Goal: Task Accomplishment & Management: Complete application form

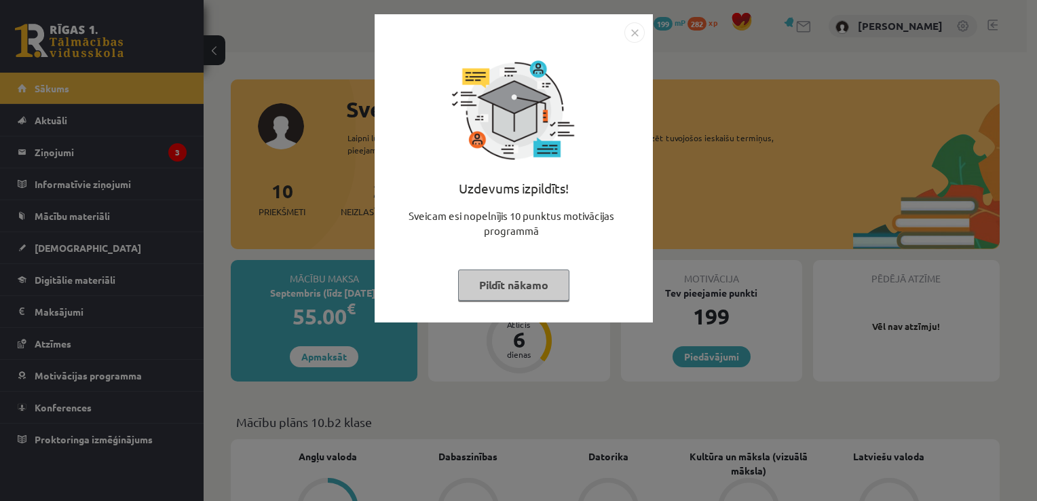
click at [519, 297] on button "Pildīt nākamo" at bounding box center [513, 284] width 111 height 31
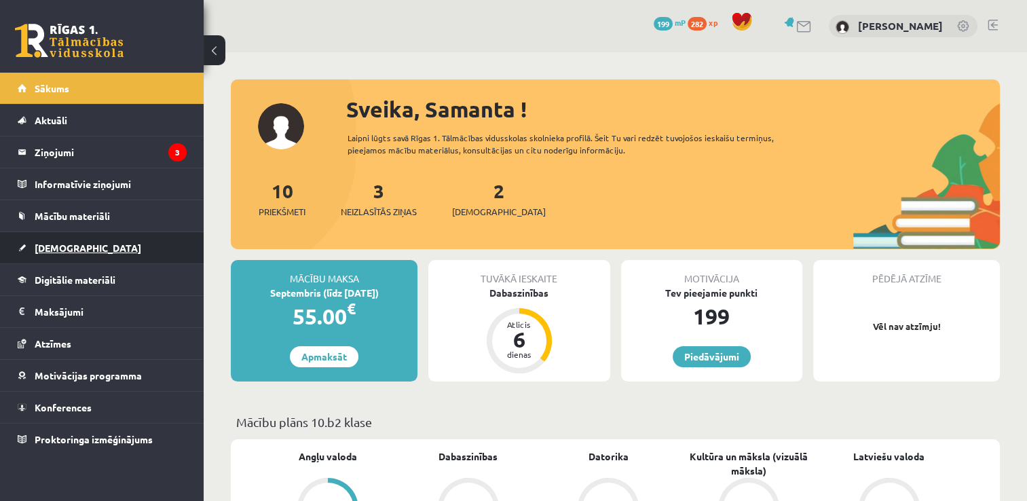
click at [149, 246] on link "[DEMOGRAPHIC_DATA]" at bounding box center [102, 247] width 169 height 31
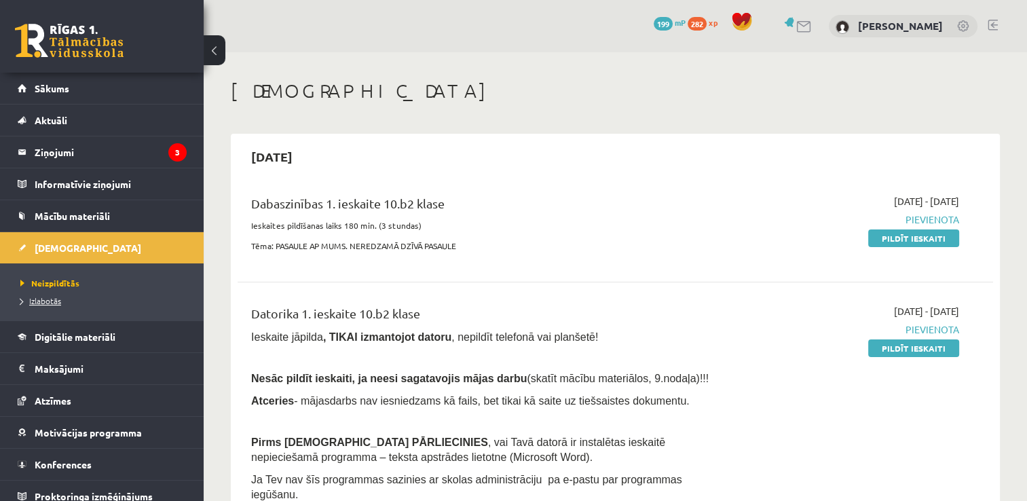
click at [46, 297] on span "Izlabotās" at bounding box center [40, 300] width 41 height 11
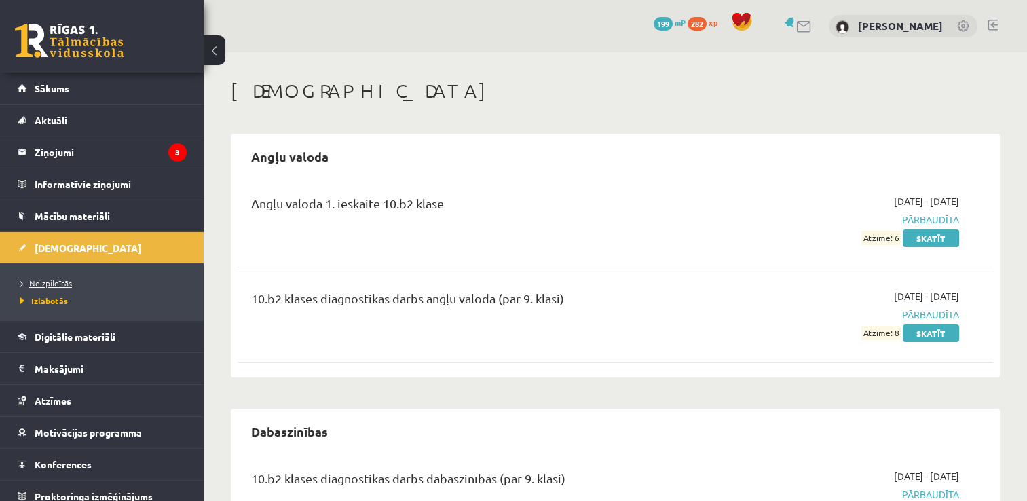
click at [36, 281] on span "Neizpildītās" at bounding box center [46, 283] width 52 height 11
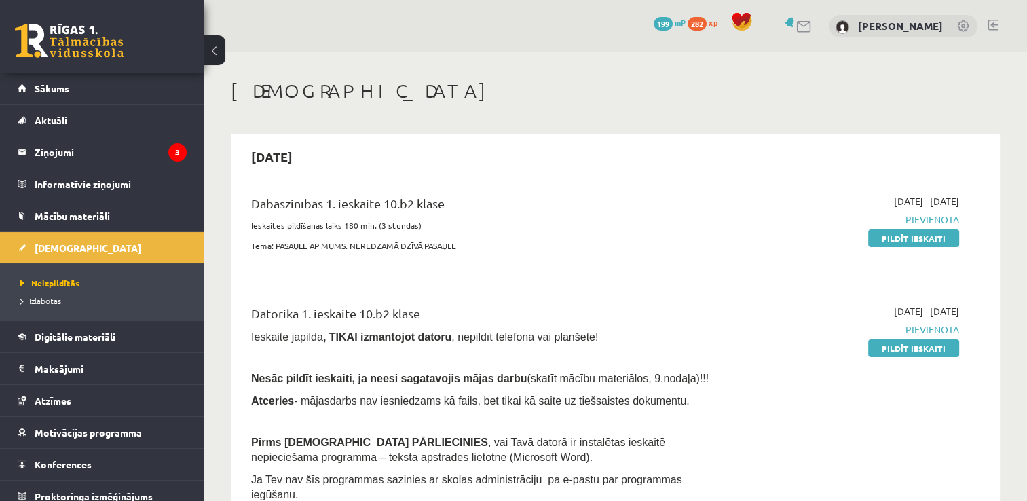
scroll to position [9, 0]
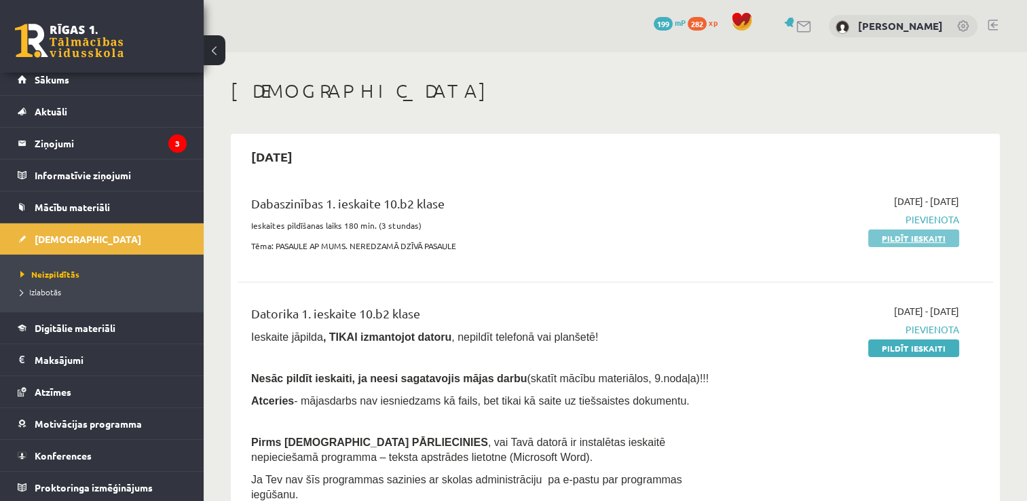
click at [934, 243] on link "Pildīt ieskaiti" at bounding box center [913, 238] width 91 height 18
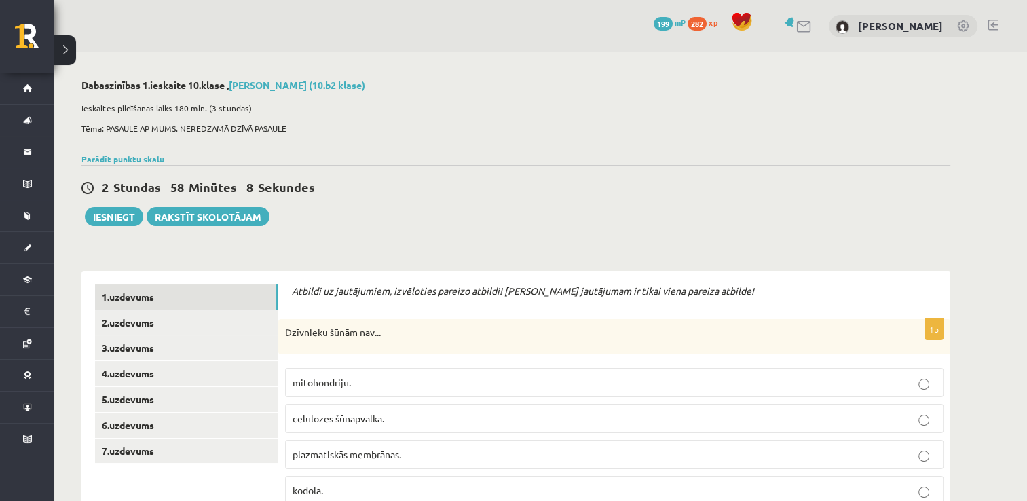
click at [814, 392] on label "mitohondriju." at bounding box center [614, 382] width 658 height 29
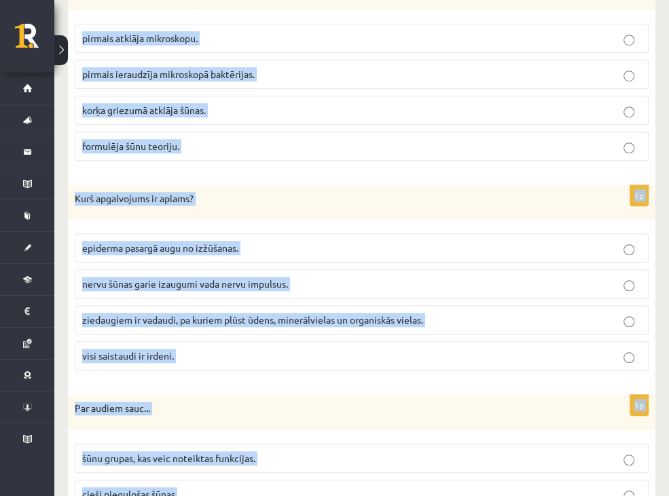
scroll to position [4087, 0]
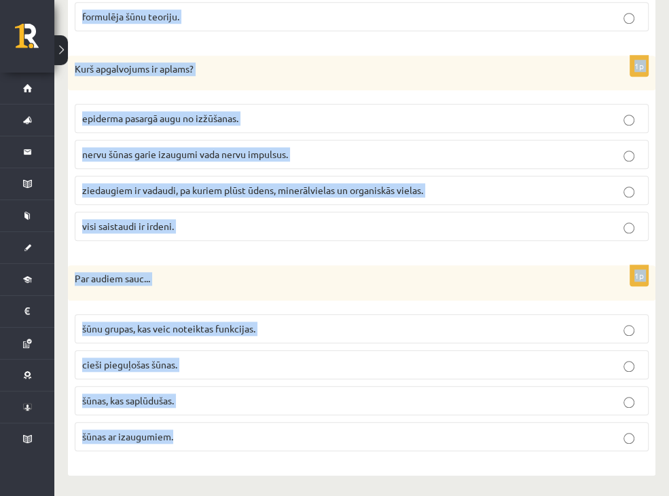
drag, startPoint x: 159, startPoint y: 114, endPoint x: 346, endPoint y: 420, distance: 358.9
copy form "Loremipsu dolor sit... ametconsecte. adipiscin elitseddoe. temporincidi utlabor…"
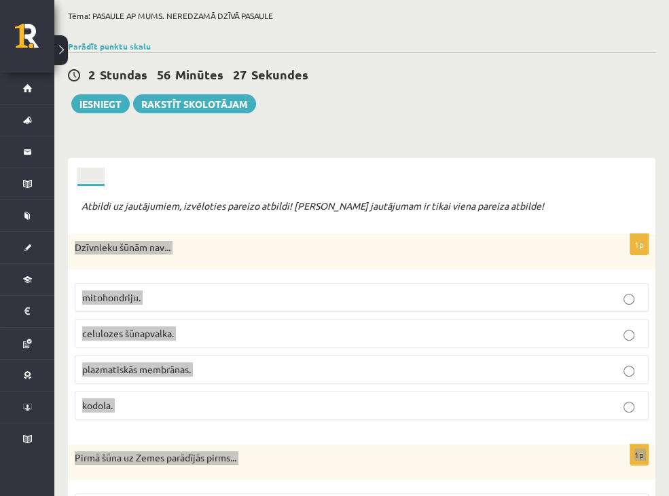
scroll to position [0, 0]
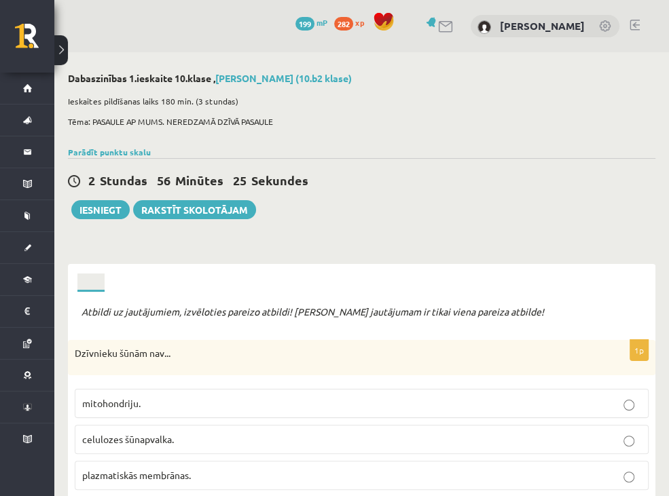
click at [440, 198] on div "2 Stundas 56 Minūtes 25 Sekundes Ieskaite saglabāta! Iesniegt Rakstīt skolotājam" at bounding box center [361, 188] width 587 height 61
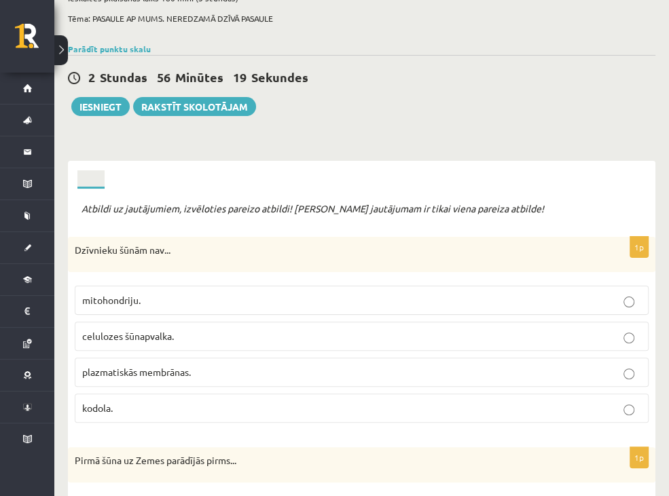
scroll to position [136, 0]
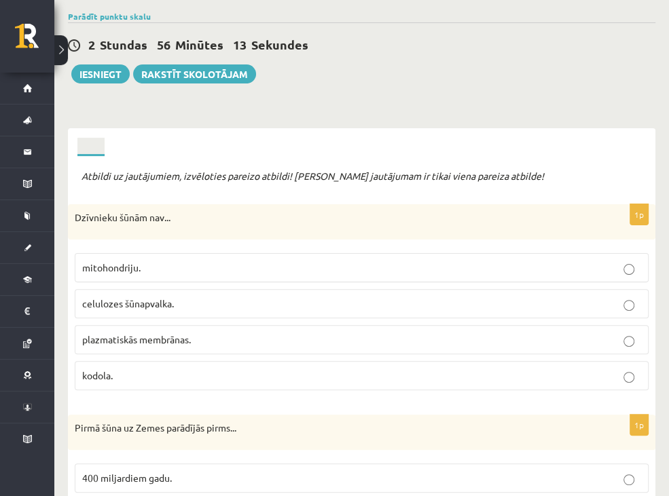
click at [326, 289] on label "celulozes šūnapvalka." at bounding box center [362, 303] width 574 height 29
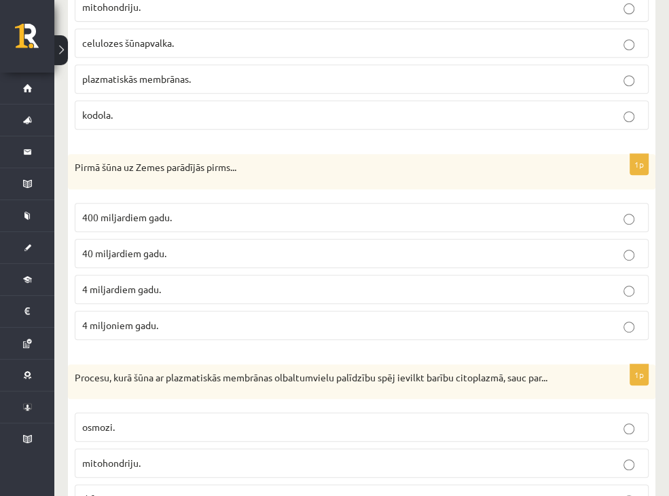
scroll to position [407, 0]
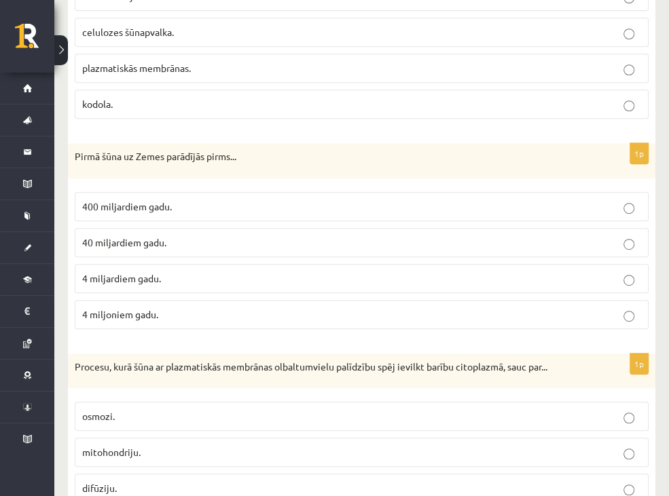
click at [161, 272] on span "4 miljardiem gadu." at bounding box center [121, 278] width 79 height 12
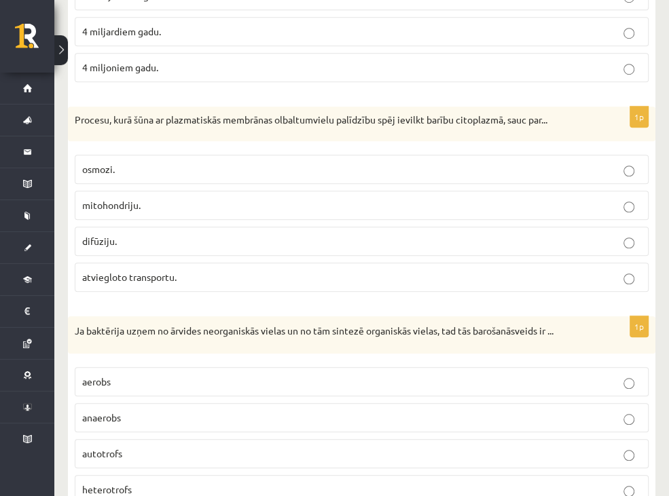
scroll to position [679, 0]
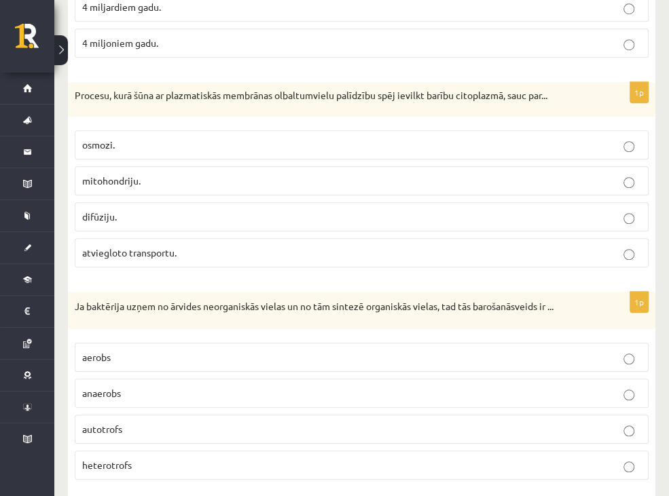
click at [383, 246] on p "atviegloto transportu." at bounding box center [361, 253] width 559 height 14
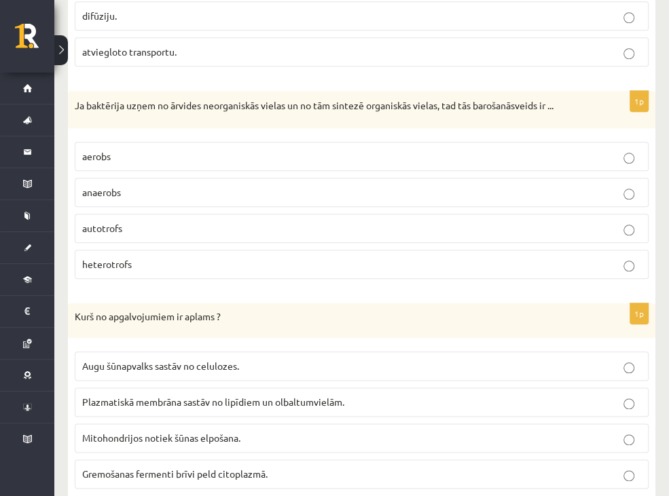
scroll to position [882, 0]
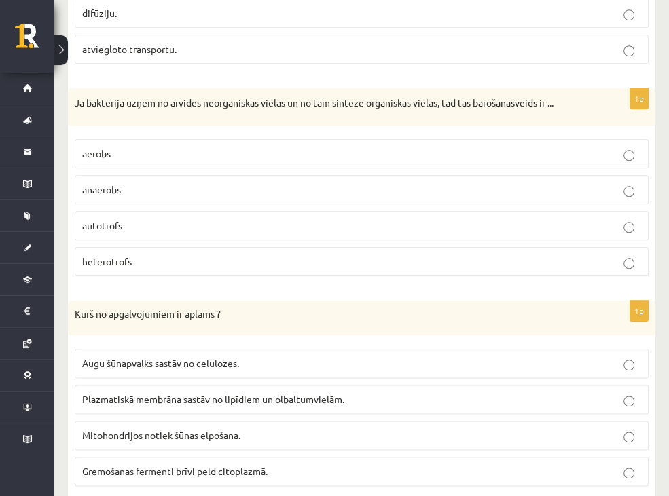
click at [212, 230] on p "autotrofs" at bounding box center [361, 226] width 559 height 14
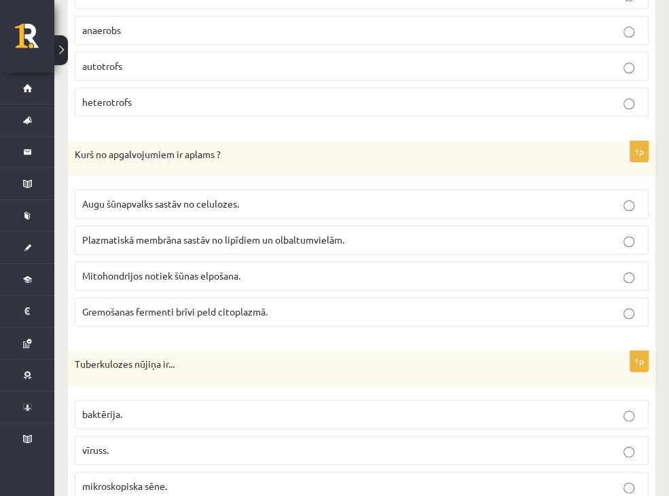
scroll to position [1018, 0]
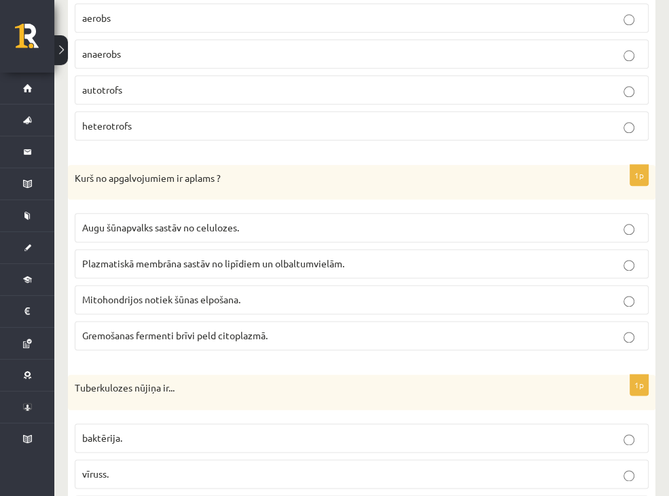
click at [212, 341] on p "Gremošanas fermenti brīvi peld citoplazmā." at bounding box center [361, 336] width 559 height 14
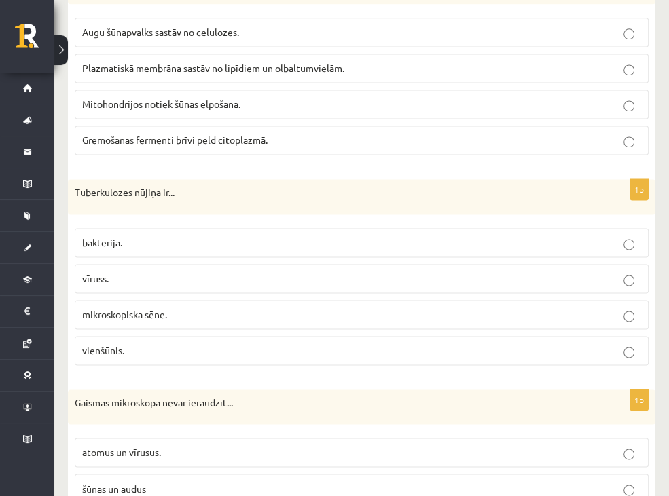
scroll to position [1222, 0]
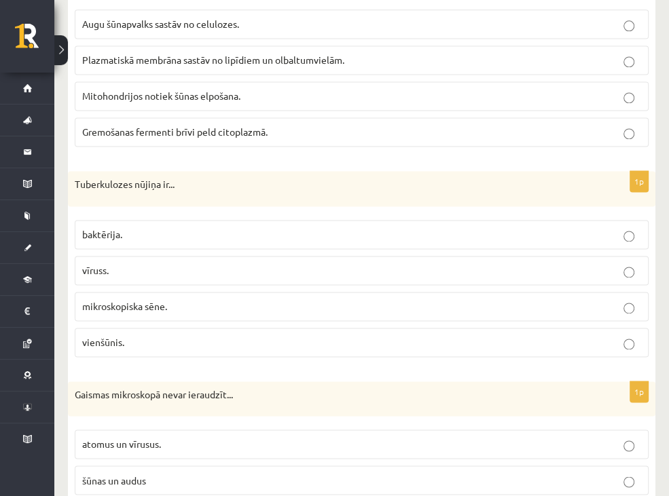
click at [310, 230] on p "baktērija." at bounding box center [361, 234] width 559 height 14
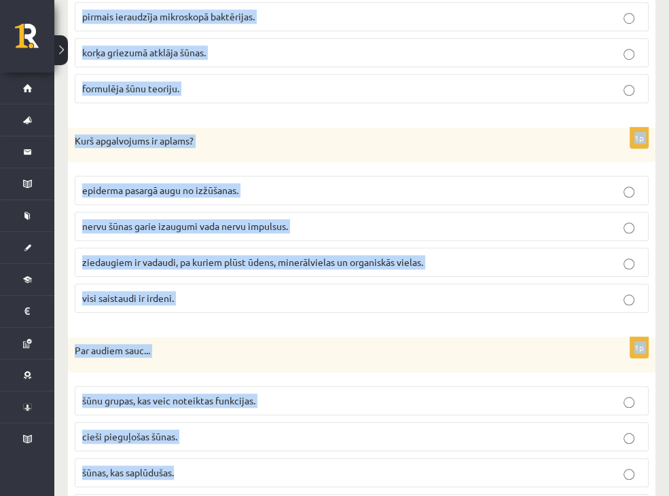
scroll to position [4087, 0]
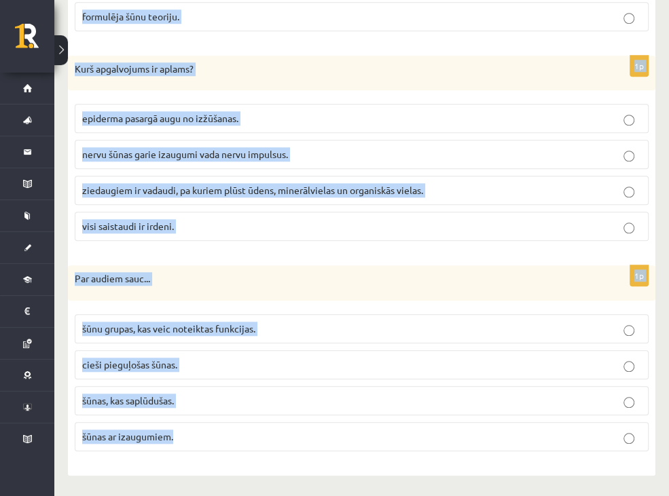
drag, startPoint x: 154, startPoint y: 113, endPoint x: 481, endPoint y: 424, distance: 450.3
copy form "Loremip dolorsitam conse adipiscin... elitse do eiusmod. tempo in utlab etdol m…"
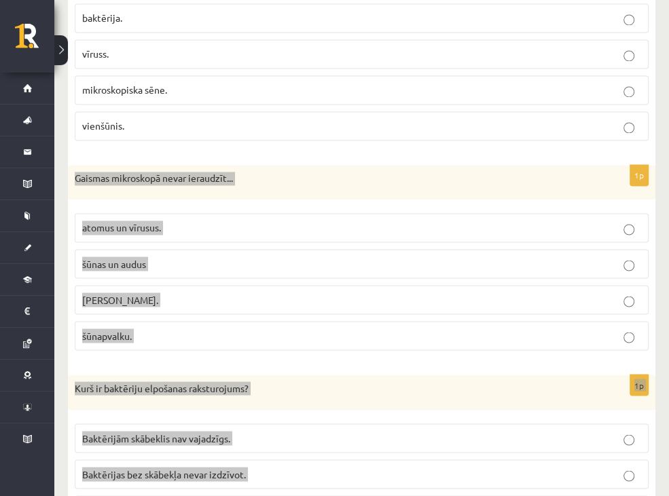
scroll to position [1440, 0]
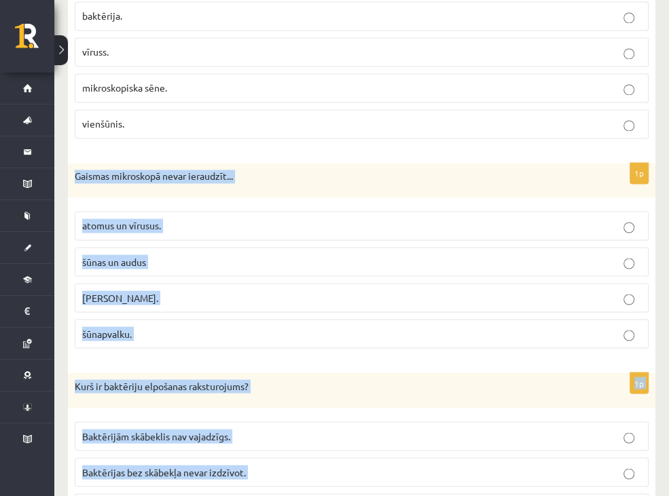
click at [290, 291] on p "[PERSON_NAME]." at bounding box center [361, 298] width 559 height 14
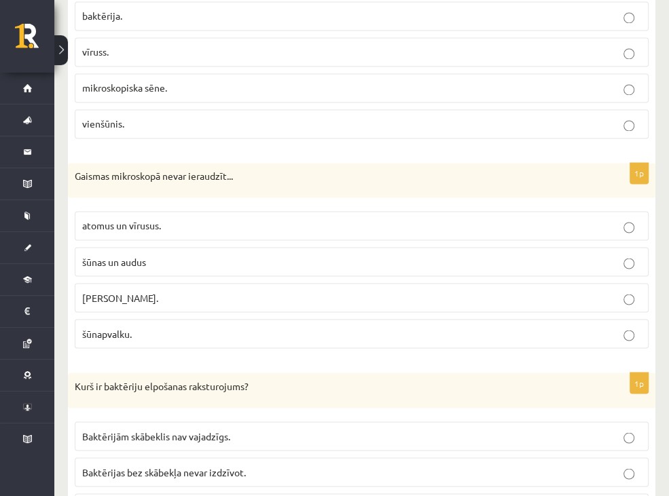
click at [258, 225] on p "atomus un vīrusus." at bounding box center [361, 226] width 559 height 14
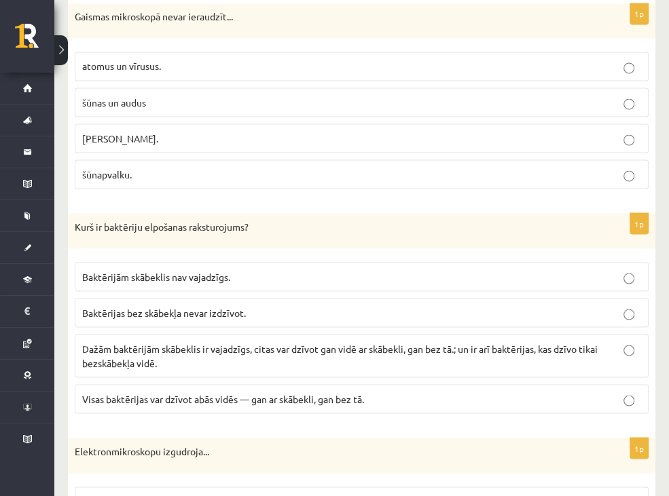
scroll to position [1576, 0]
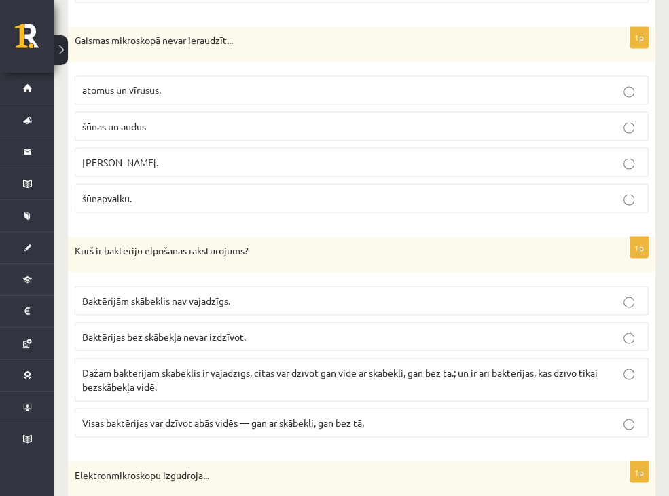
click at [387, 376] on p "Dažām baktērijām skābeklis ir vajadzīgs, citas var dzīvot gan vidē ar skābekli,…" at bounding box center [361, 379] width 559 height 29
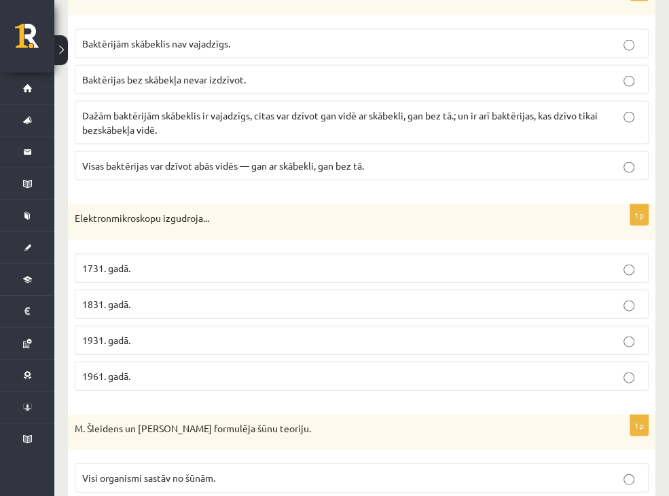
scroll to position [1848, 0]
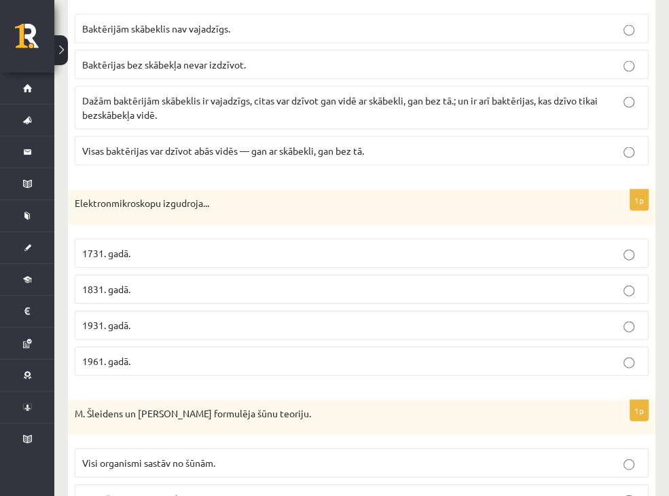
click at [269, 324] on p "1931. gadā." at bounding box center [361, 325] width 559 height 14
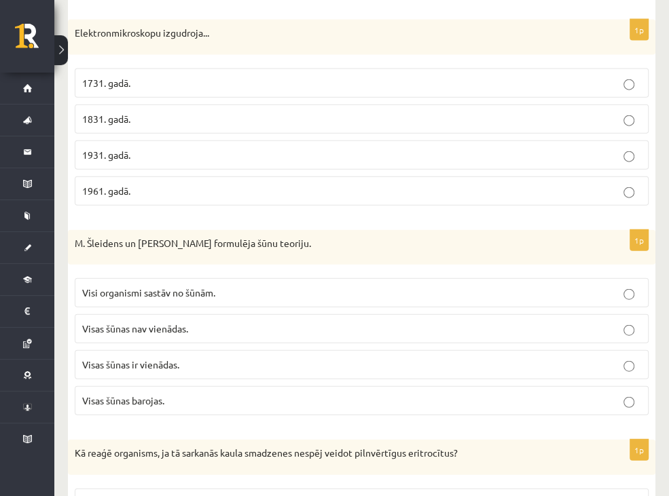
scroll to position [2051, 0]
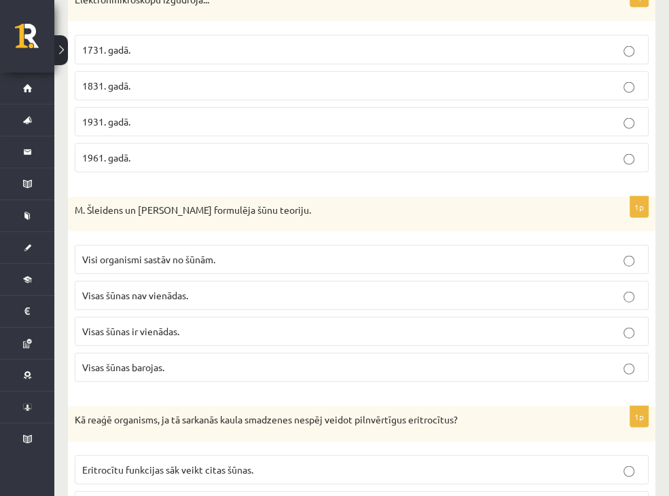
click at [280, 261] on p "Visi organismi sastāv no šūnām." at bounding box center [361, 259] width 559 height 14
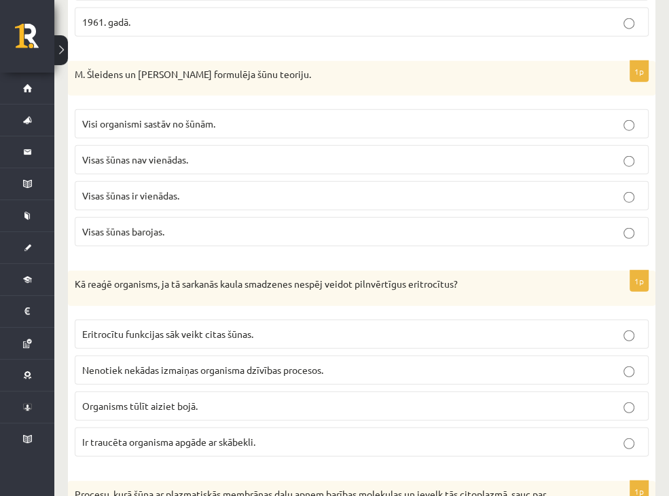
scroll to position [2255, 0]
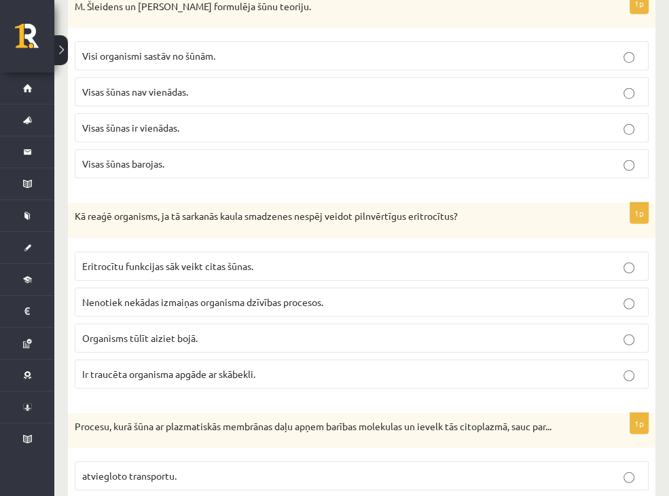
click at [255, 368] on span "Ir traucēta organisma apgāde ar skābekli." at bounding box center [168, 374] width 173 height 12
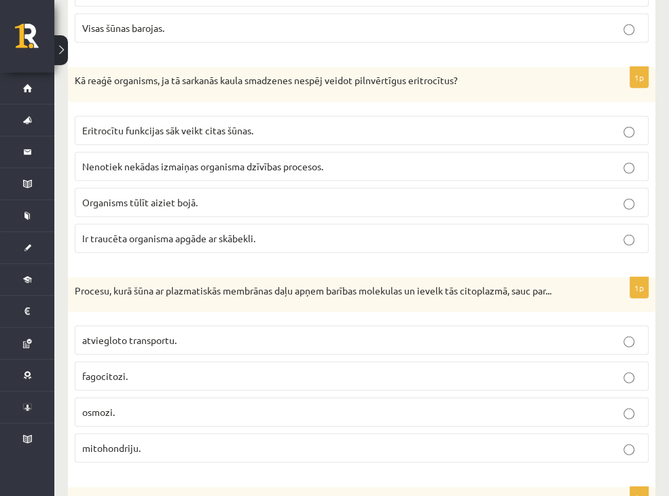
scroll to position [2458, 0]
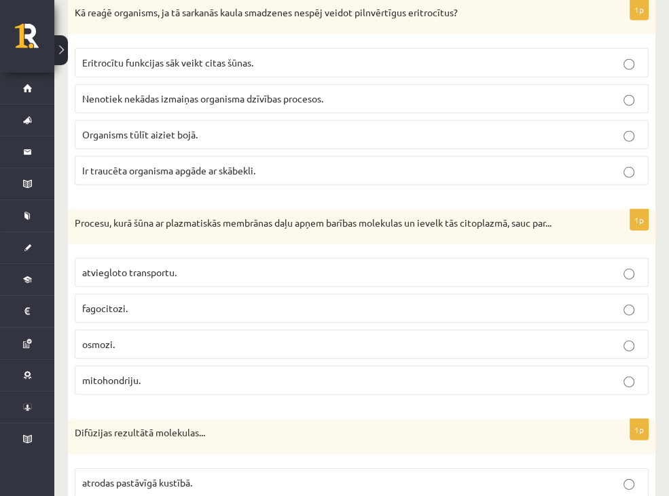
click at [546, 314] on p "fagocitozi." at bounding box center [361, 308] width 559 height 14
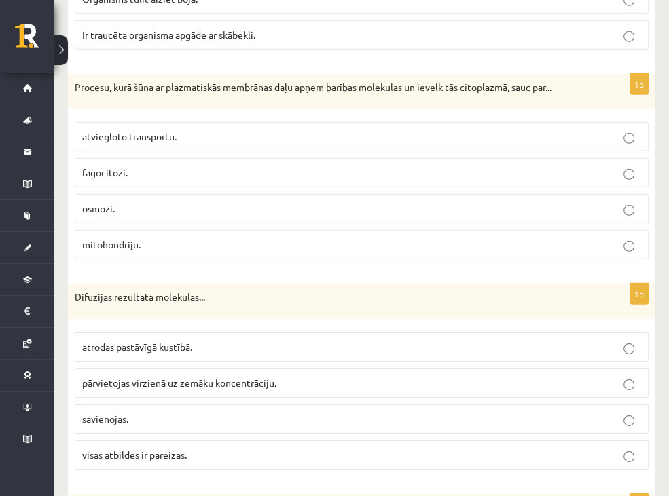
scroll to position [2662, 0]
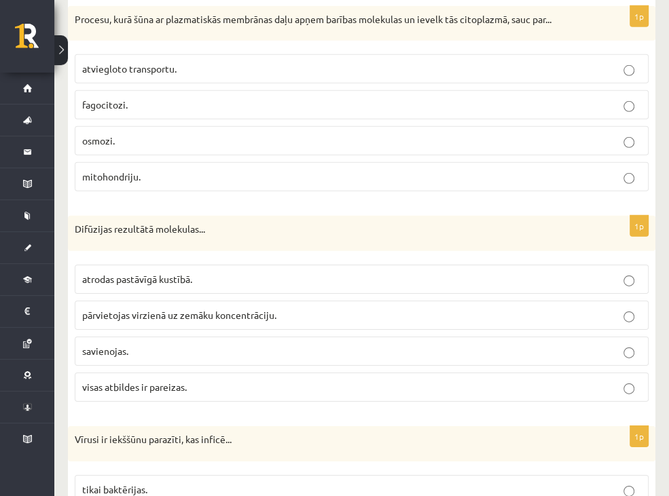
click at [356, 322] on p "pārvietojas virzienā uz zemāku koncentrāciju." at bounding box center [361, 315] width 559 height 14
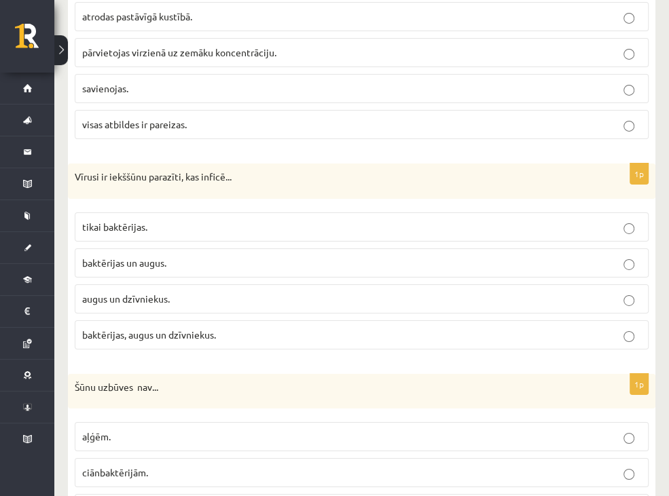
scroll to position [2934, 0]
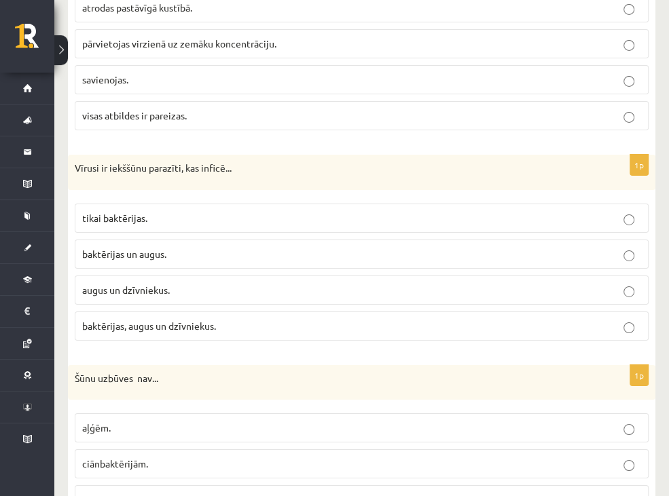
click at [391, 329] on p "baktērijas, augus un dzīvniekus." at bounding box center [361, 326] width 559 height 14
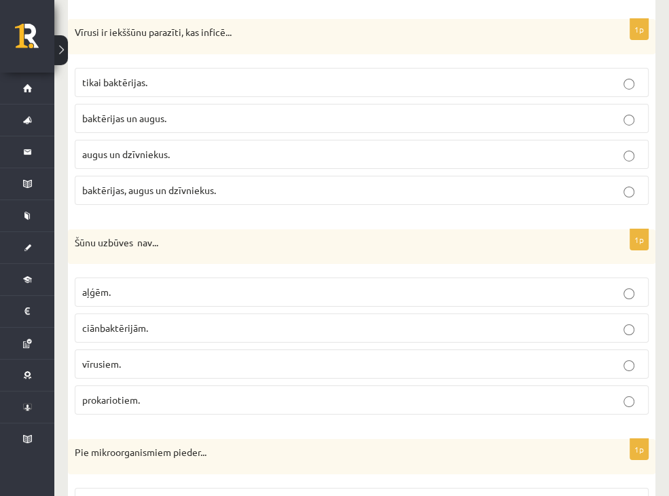
scroll to position [3137, 0]
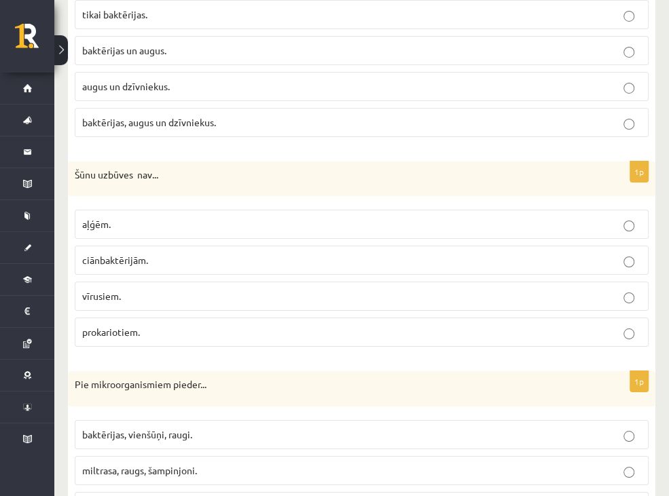
click at [391, 300] on p "vīrusiem." at bounding box center [361, 296] width 559 height 14
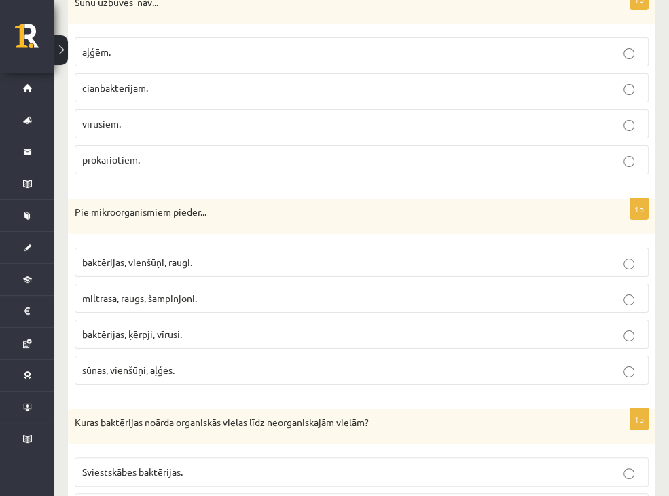
scroll to position [3341, 0]
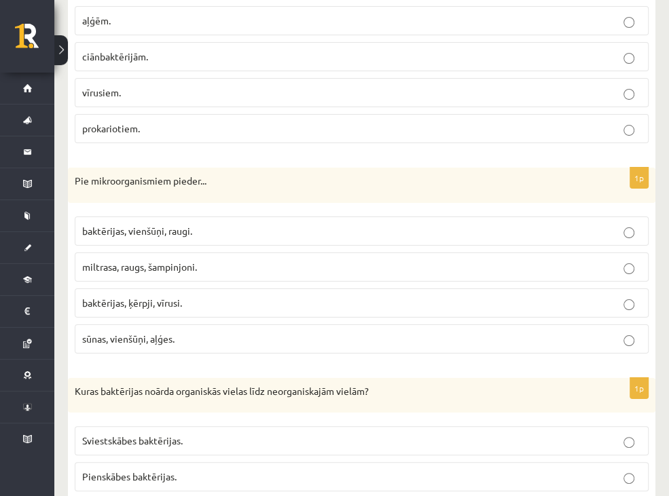
click at [445, 229] on p "baktērijas, vienšūņi, raugi." at bounding box center [361, 231] width 559 height 14
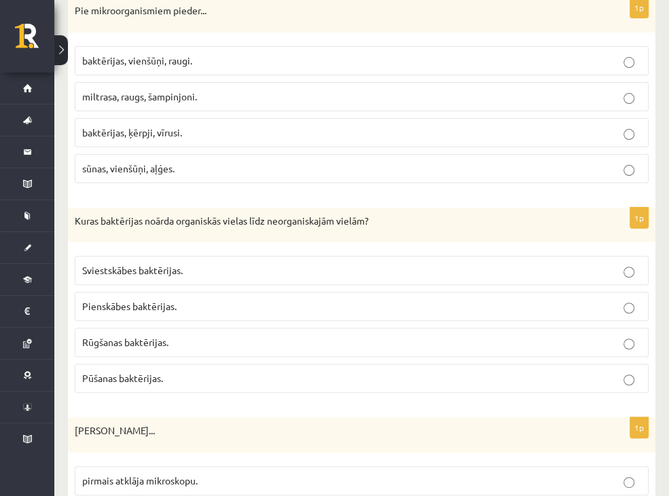
scroll to position [3544, 0]
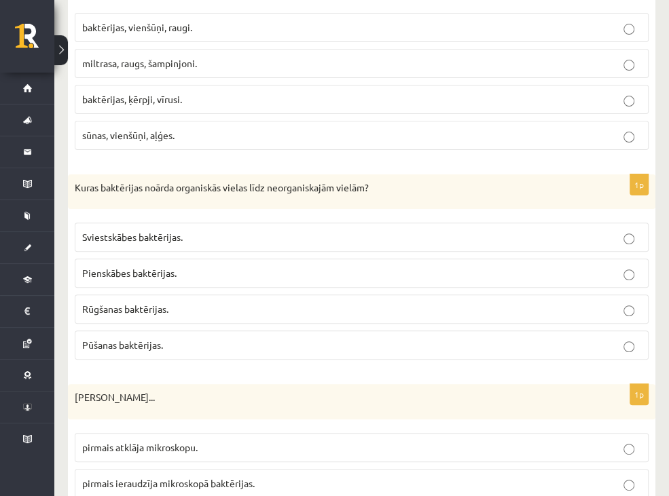
click at [310, 346] on p "Pūšanas baktērijas." at bounding box center [361, 345] width 559 height 14
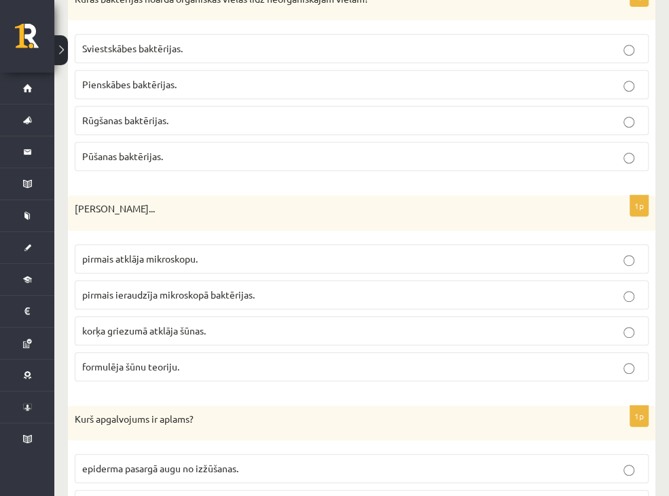
scroll to position [3748, 0]
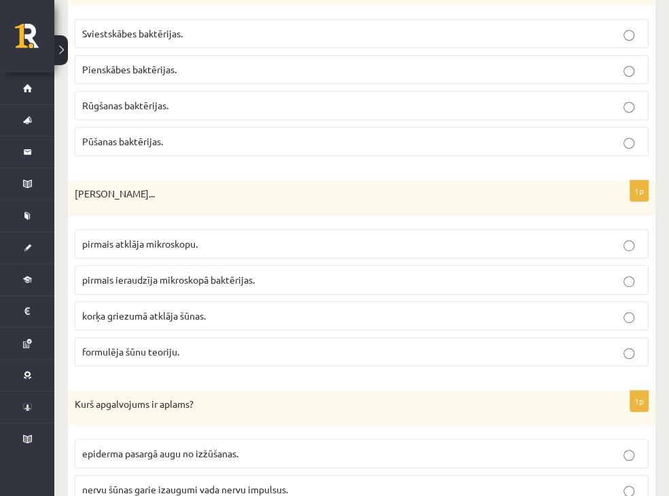
click at [206, 311] on span "korķa griezumā atklāja šūnas." at bounding box center [144, 316] width 124 height 12
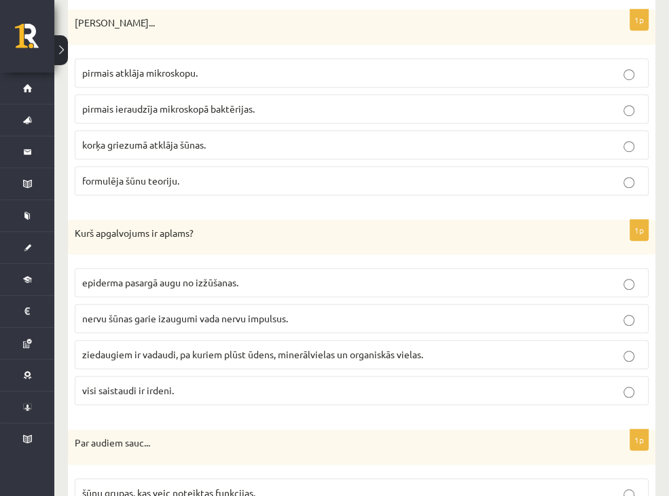
scroll to position [3952, 0]
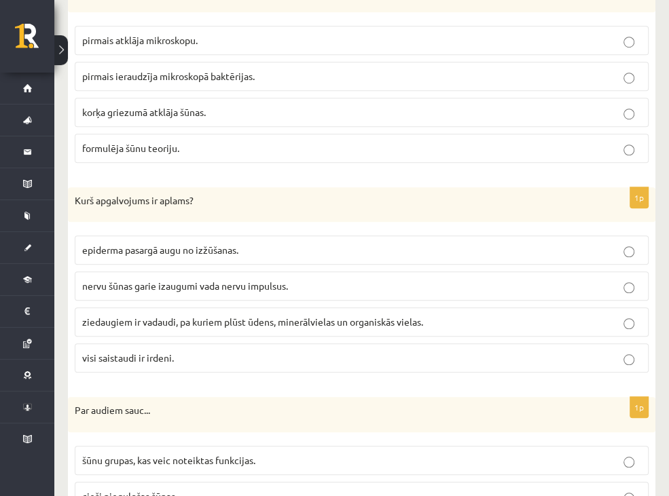
click at [220, 351] on p "visi saistaudi ir irdeni." at bounding box center [361, 358] width 559 height 14
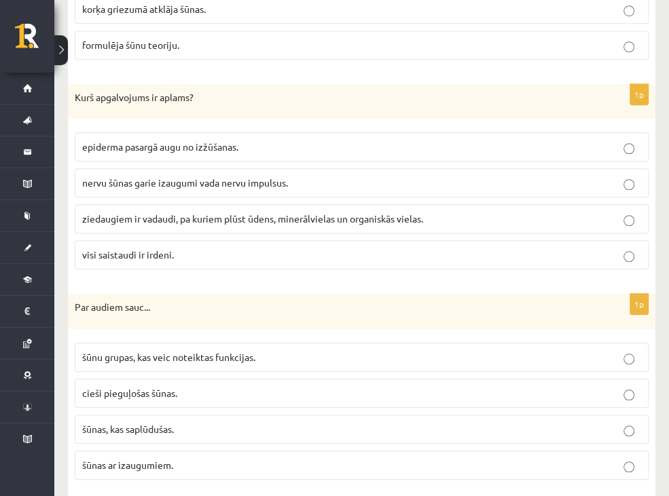
scroll to position [4087, 0]
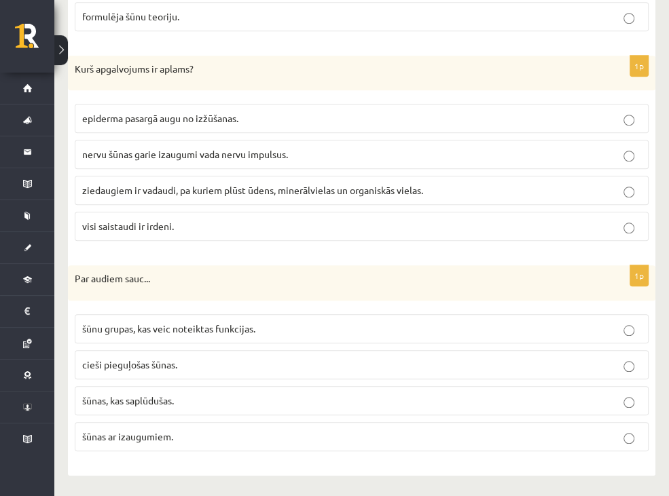
click at [356, 322] on p "šūnu grupas, kas veic noteiktas funkcijas." at bounding box center [361, 329] width 559 height 14
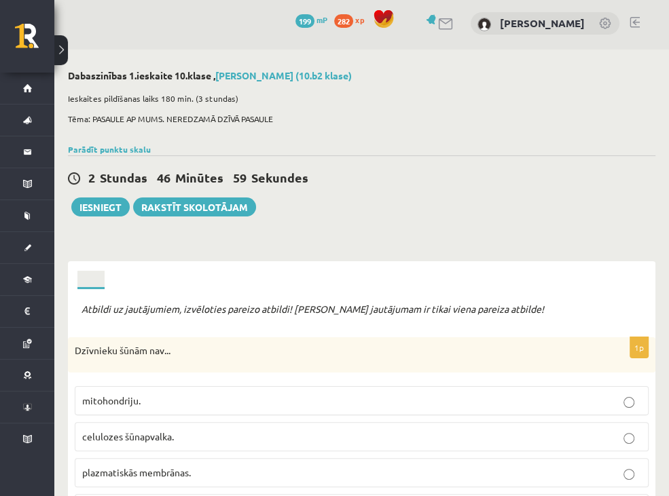
scroll to position [0, 0]
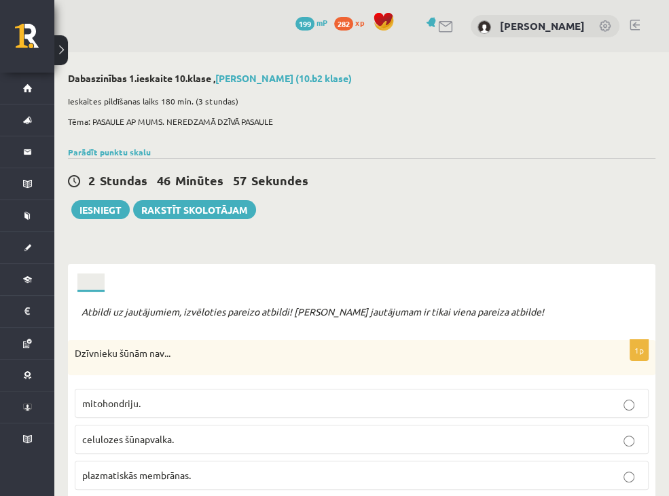
click at [0, 0] on link "2.uzdevums" at bounding box center [0, 0] width 0 height 0
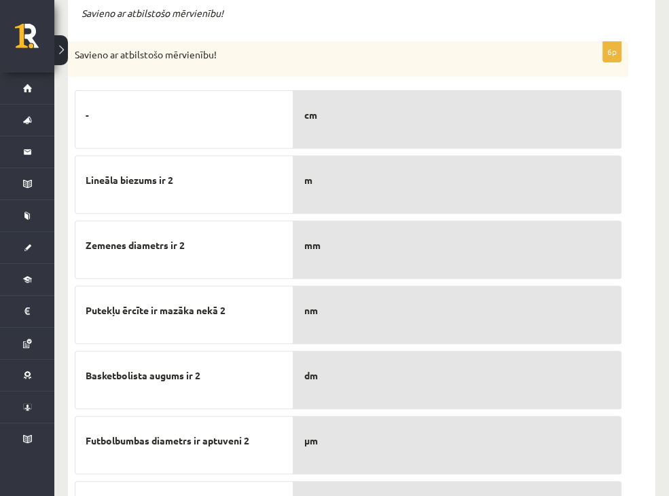
scroll to position [367, 0]
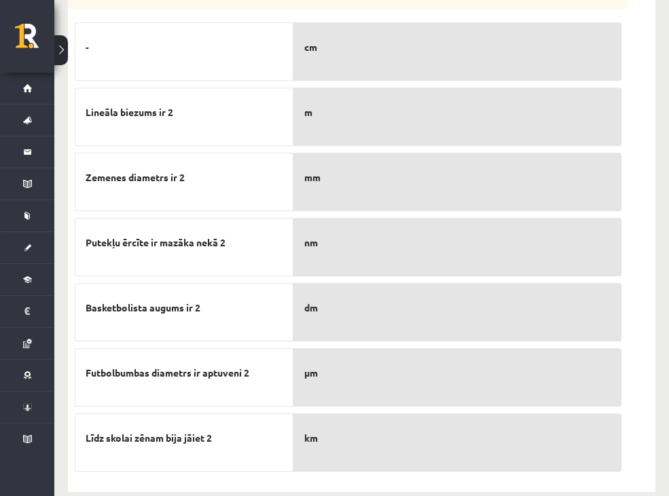
click at [185, 170] on span "Zemenes diametrs ir 2" at bounding box center [135, 177] width 99 height 14
click at [293, 155] on div "Zemenes diametrs ir 2" at bounding box center [184, 182] width 219 height 58
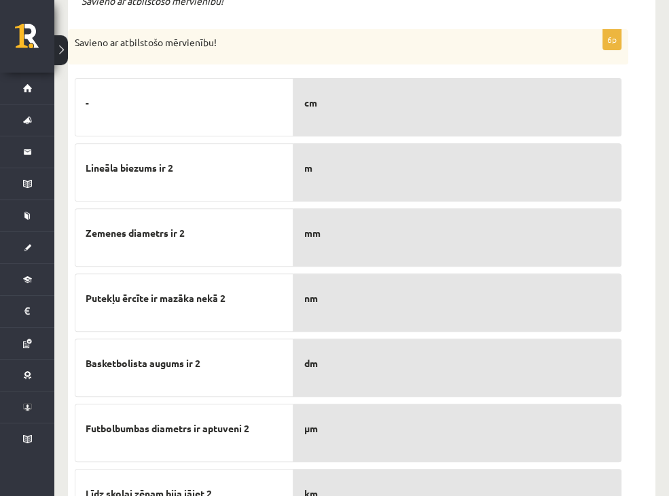
scroll to position [231, 0]
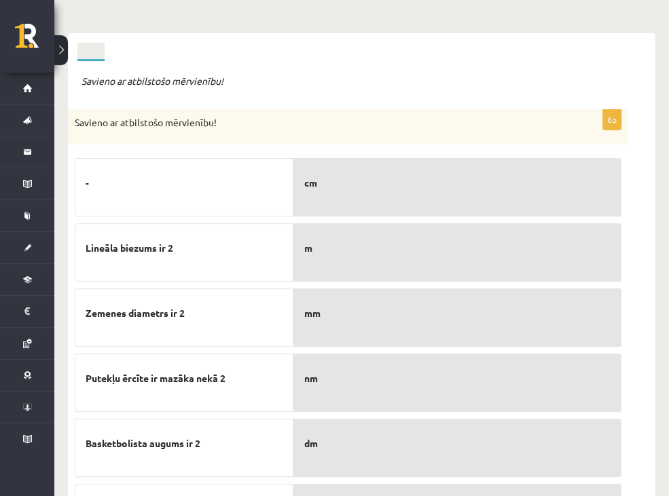
click at [405, 169] on p "cm" at bounding box center [457, 183] width 306 height 29
drag, startPoint x: 405, startPoint y: 162, endPoint x: 258, endPoint y: 298, distance: 199.8
click at [258, 298] on fieldset "- Lineāla biezums ir 2 Zemenes diametrs ir 2 Putekļu ērcīte ir mazāka nekā 2 Ba…" at bounding box center [348, 379] width 546 height 456
drag, startPoint x: 258, startPoint y: 298, endPoint x: 322, endPoint y: 272, distance: 68.8
click at [293, 288] on div "Zemenes diametrs ir 2" at bounding box center [184, 317] width 219 height 58
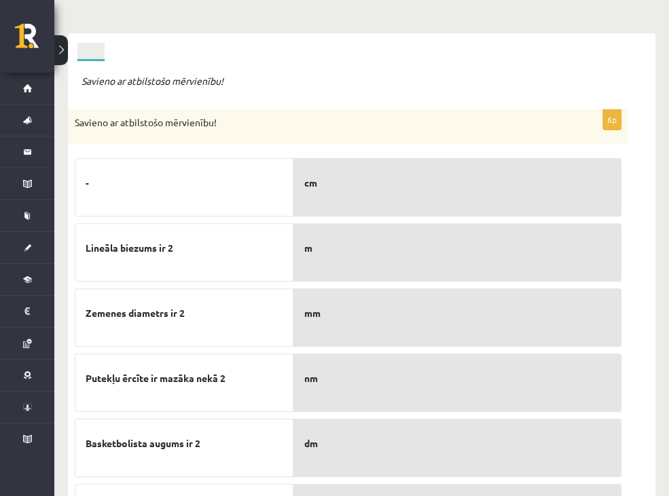
click at [179, 130] on div "6p Savieno ar atbilstošo mērvienību! - Lineāla biezums ir 2 Zemenes diametrs ir…" at bounding box center [348, 361] width 560 height 505
drag, startPoint x: 179, startPoint y: 130, endPoint x: 193, endPoint y: 170, distance: 42.9
click at [193, 170] on p "-" at bounding box center [184, 183] width 197 height 29
click at [405, 170] on p "cm" at bounding box center [457, 183] width 306 height 29
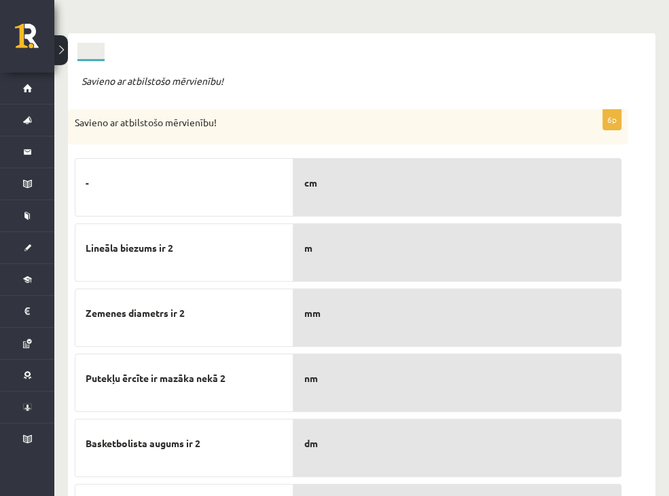
click at [405, 170] on p "cm" at bounding box center [457, 183] width 306 height 29
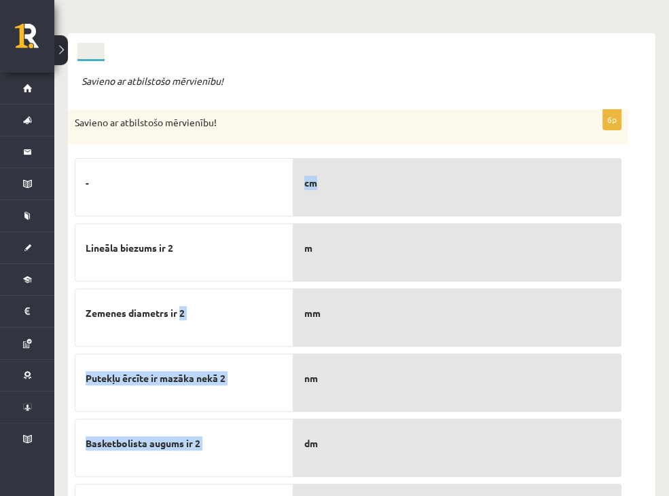
drag, startPoint x: 266, startPoint y: 306, endPoint x: 361, endPoint y: 172, distance: 164.6
click at [361, 172] on fieldset "- Lineāla biezums ir 2 Zemenes diametrs ir 2 Putekļu ērcīte ir mazāka nekā 2 Ba…" at bounding box center [348, 379] width 546 height 456
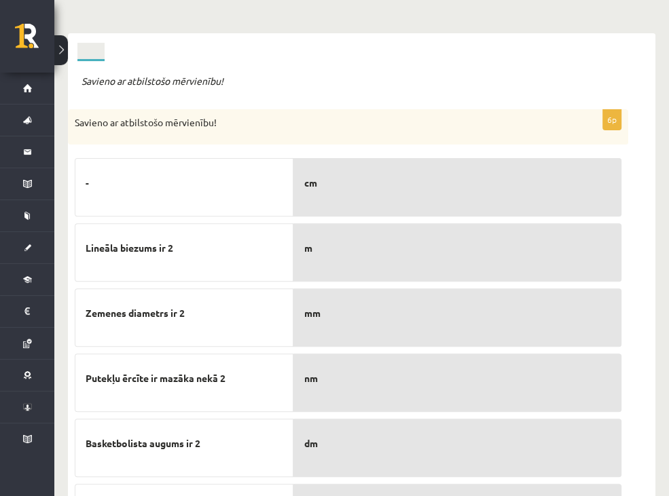
drag, startPoint x: 361, startPoint y: 172, endPoint x: 394, endPoint y: 192, distance: 38.4
click at [394, 192] on div "cm" at bounding box center [457, 187] width 328 height 58
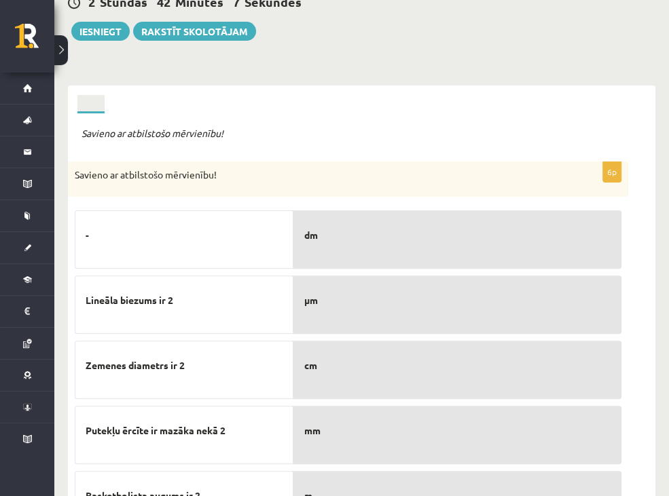
scroll to position [163, 0]
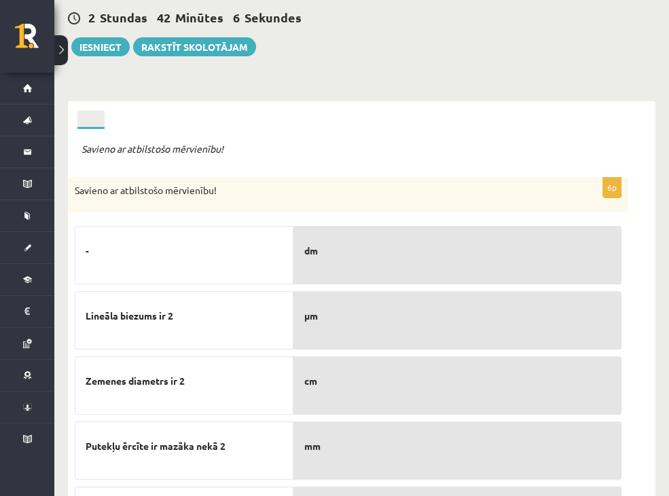
click at [0, 0] on link "3.uzdevums" at bounding box center [0, 0] width 0 height 0
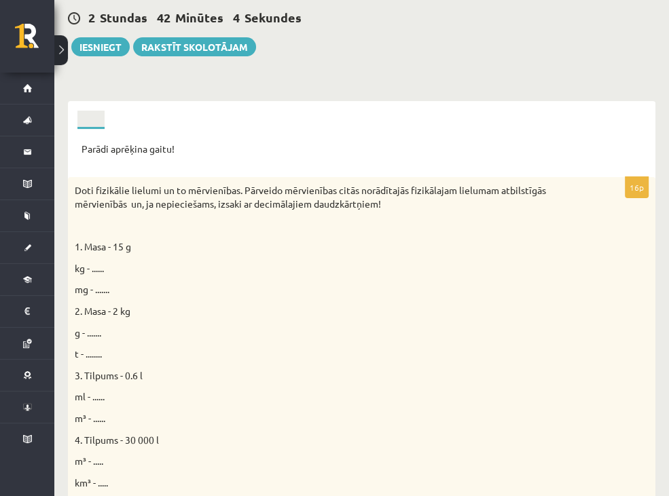
scroll to position [231, 0]
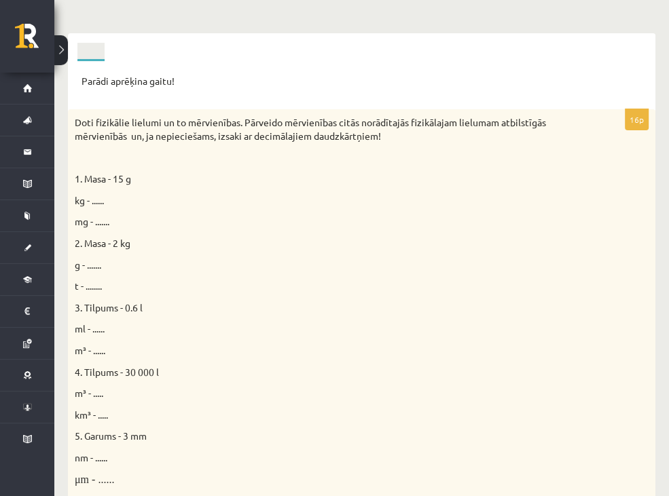
click at [104, 194] on span "kg - ......" at bounding box center [89, 200] width 29 height 12
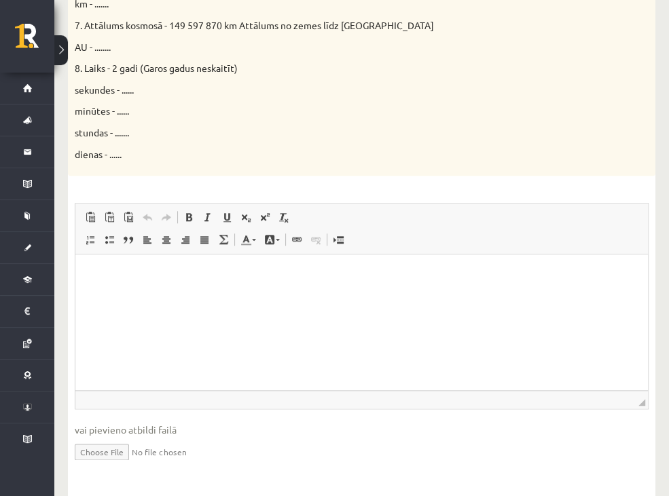
scroll to position [804, 0]
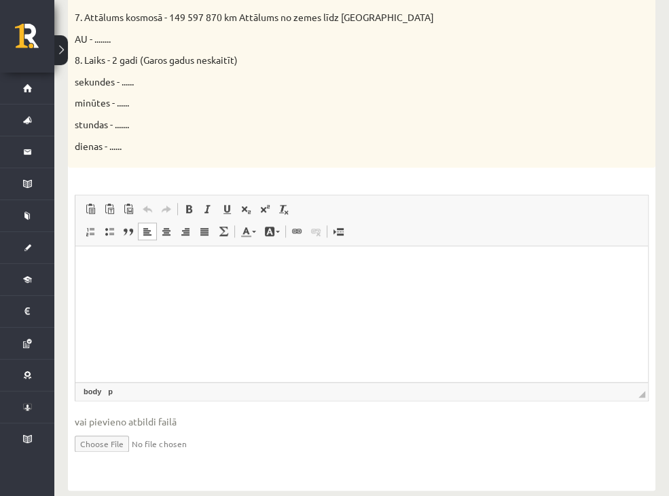
click at [126, 265] on p "Rich Text Editor, wiswyg-editor-user-answer-47024948135380" at bounding box center [361, 267] width 545 height 14
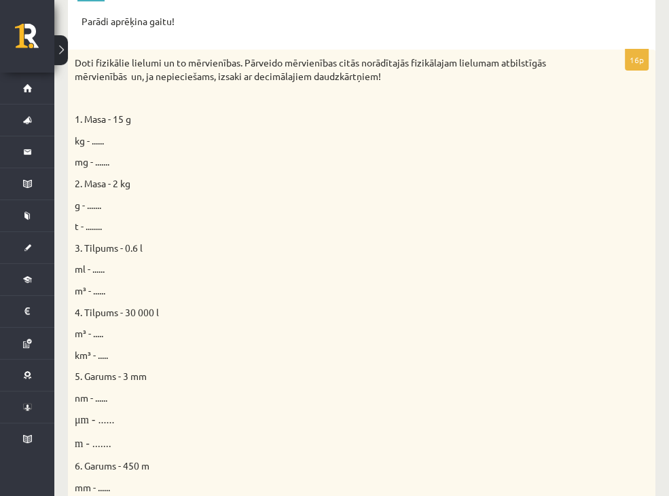
scroll to position [193, 0]
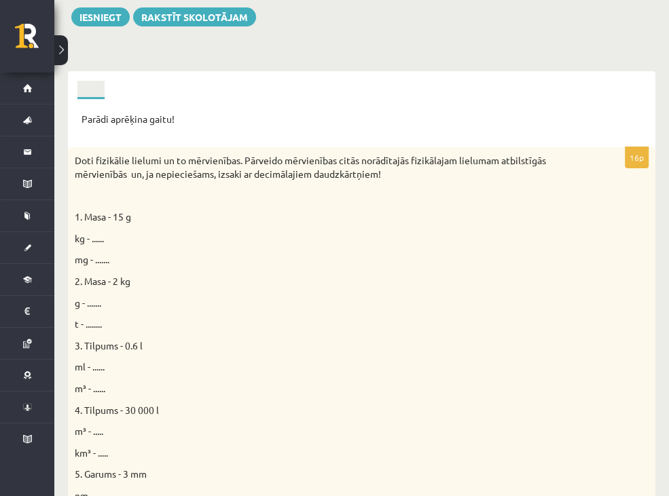
click at [0, 0] on link "4.uzdevums" at bounding box center [0, 0] width 0 height 0
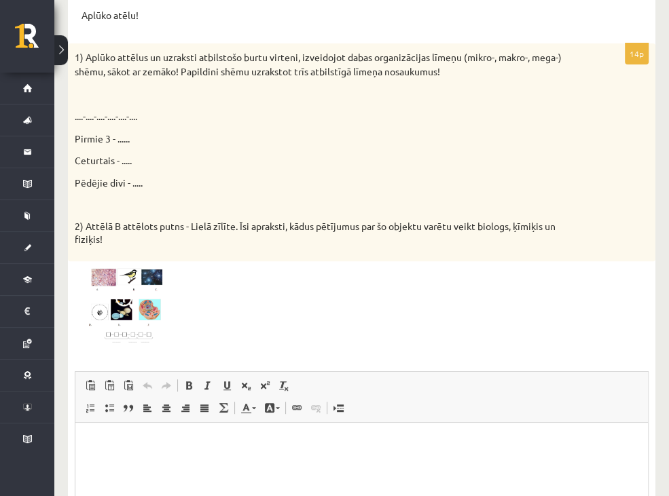
scroll to position [329, 0]
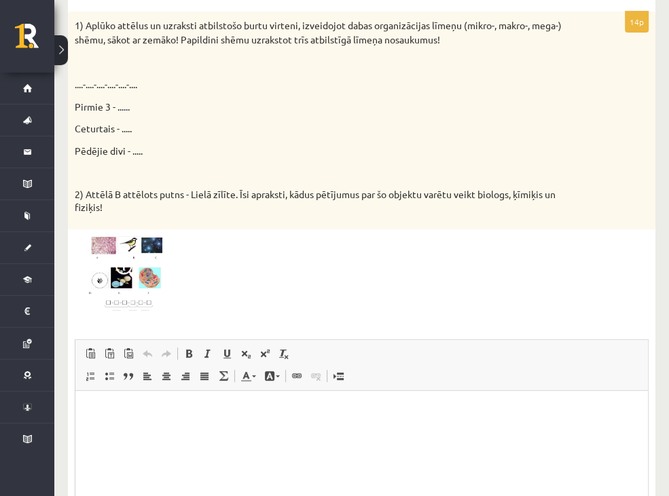
click at [176, 301] on img at bounding box center [126, 274] width 102 height 77
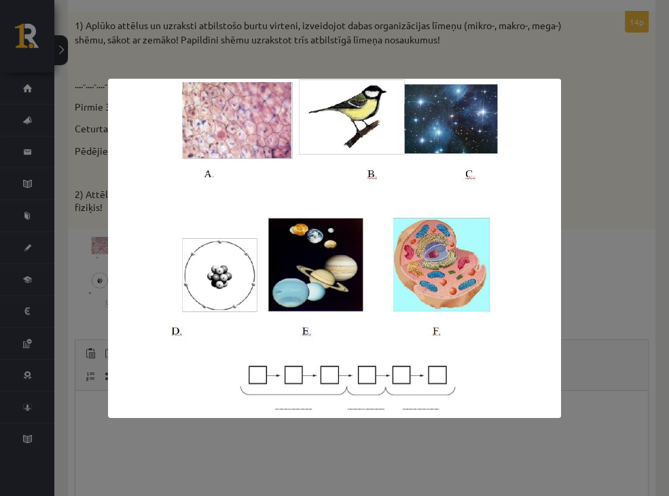
click at [212, 132] on img at bounding box center [334, 248] width 453 height 339
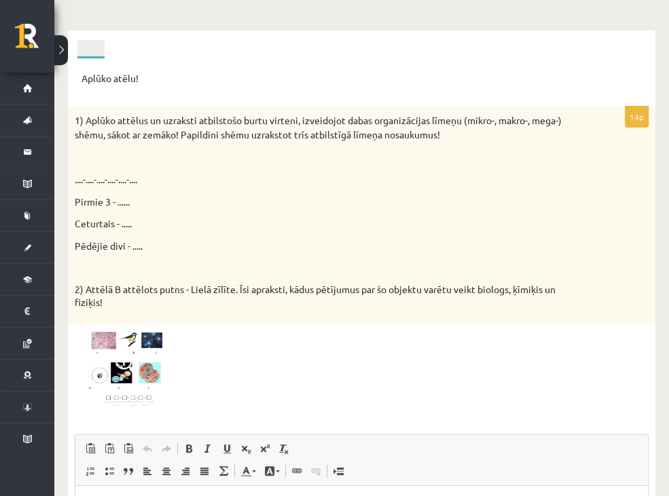
scroll to position [193, 0]
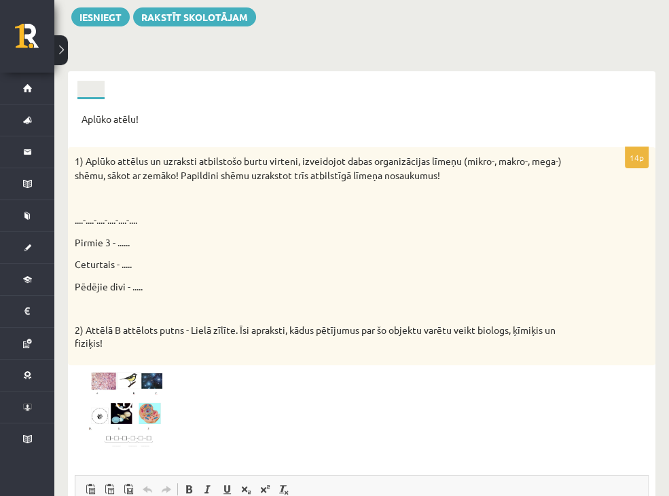
click at [0, 0] on link "5.uzdevums" at bounding box center [0, 0] width 0 height 0
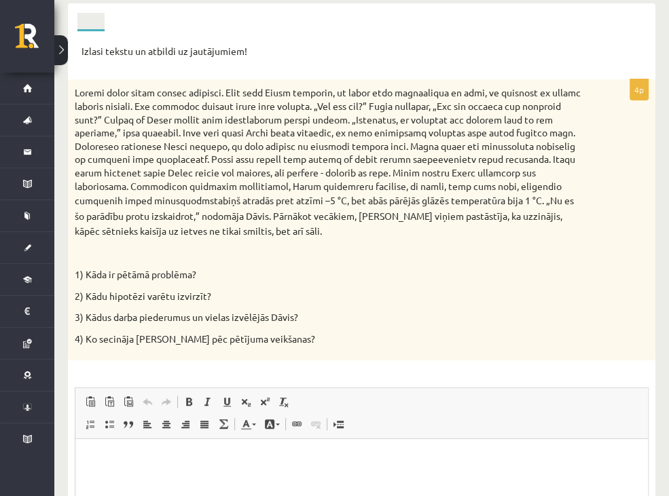
scroll to position [261, 0]
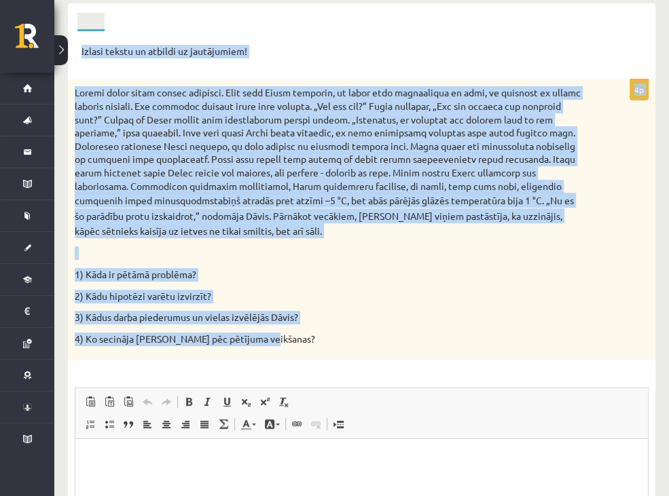
drag, startPoint x: 164, startPoint y: 26, endPoint x: 363, endPoint y: 360, distance: 388.7
click at [363, 360] on div "Izlasi tekstu un atbildi uz jautājumiem! 4p stabiņš atradās pret atzīmi –5 °C, …" at bounding box center [361, 357] width 587 height 652
copy form "Loremi dolors am consect ad elitseddoei! 0t Incidi utlab etdol magnaa enimadmi.…"
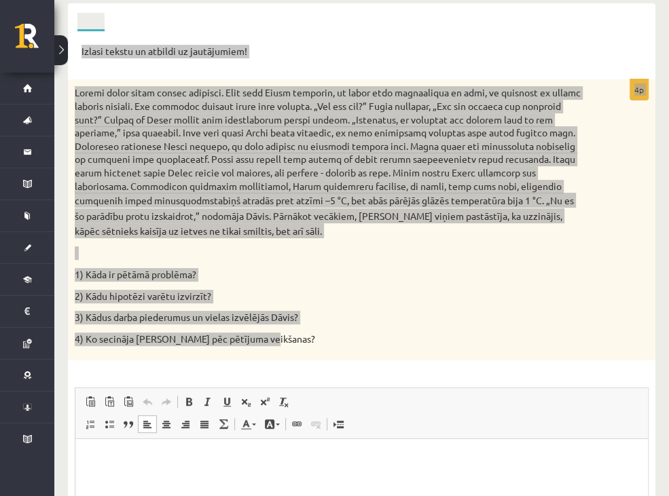
click at [464, 472] on html at bounding box center [361, 459] width 572 height 41
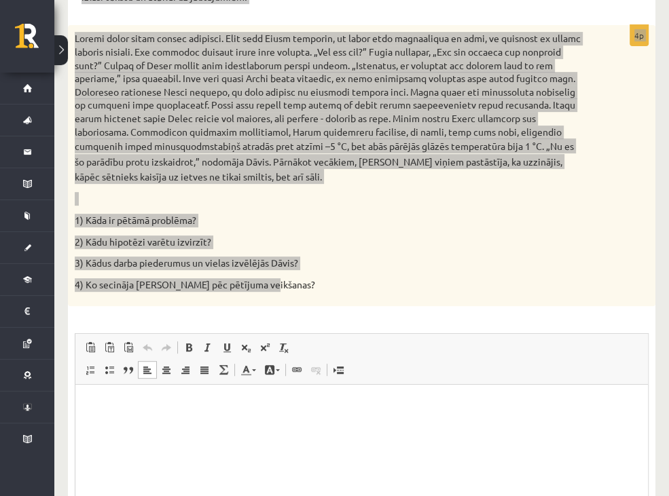
scroll to position [396, 0]
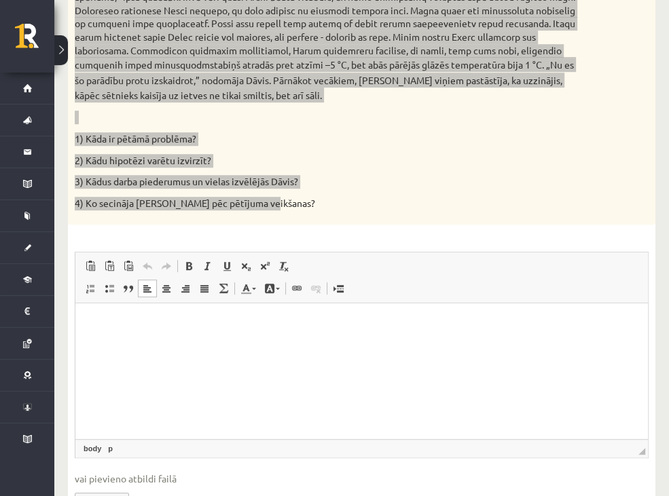
click at [412, 345] on html at bounding box center [361, 323] width 572 height 41
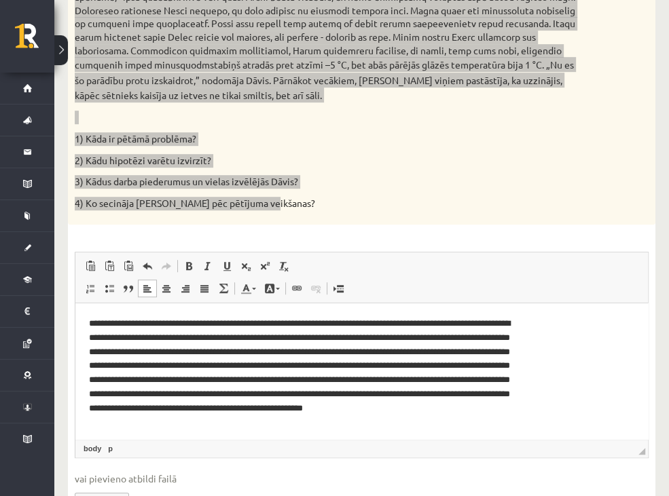
click at [184, 339] on p "**********" at bounding box center [307, 373] width 436 height 113
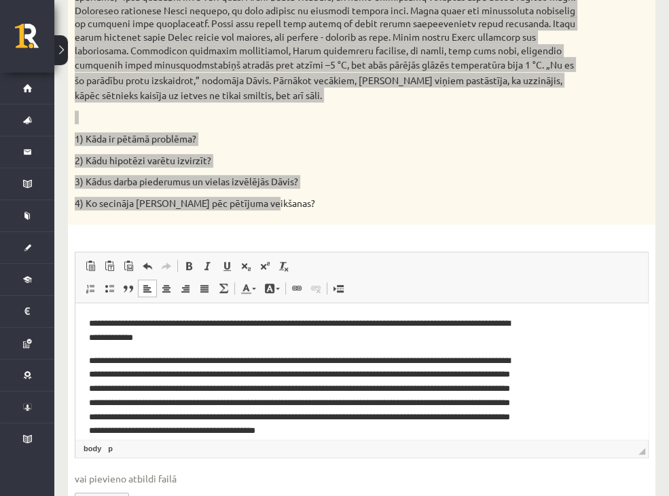
click at [249, 389] on p "**********" at bounding box center [307, 403] width 436 height 99
click at [252, 388] on p "**********" at bounding box center [307, 403] width 436 height 99
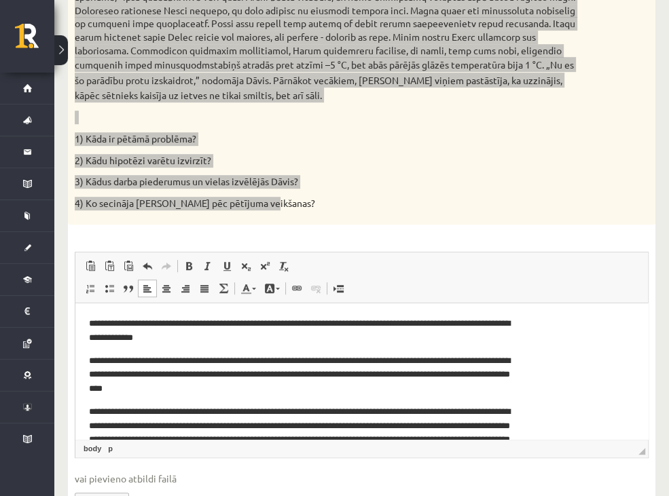
scroll to position [36, 0]
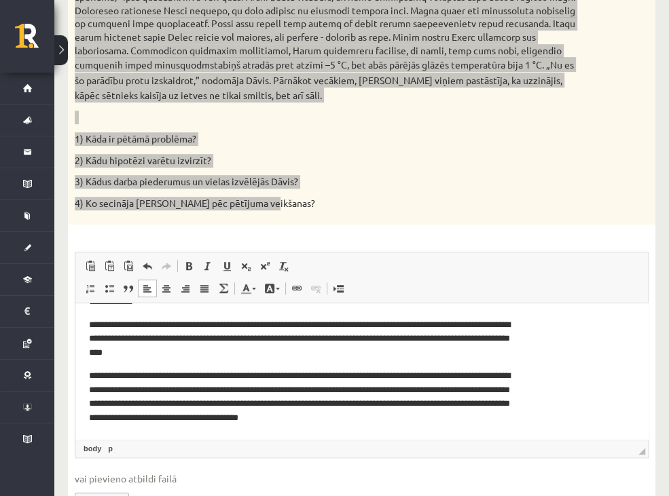
click at [141, 389] on p "**********" at bounding box center [307, 397] width 436 height 56
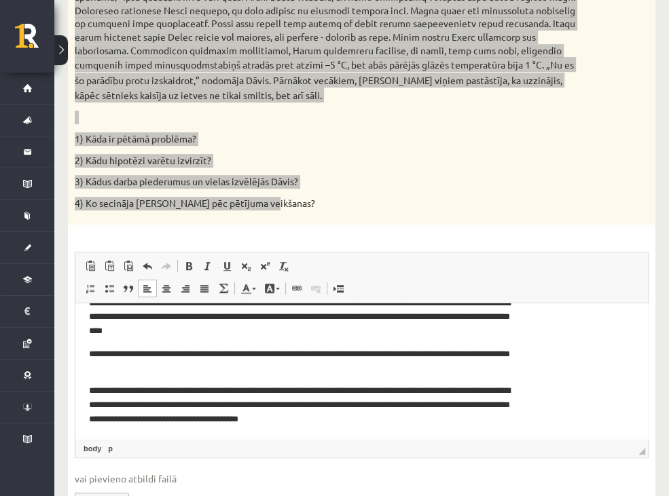
scroll to position [59, 0]
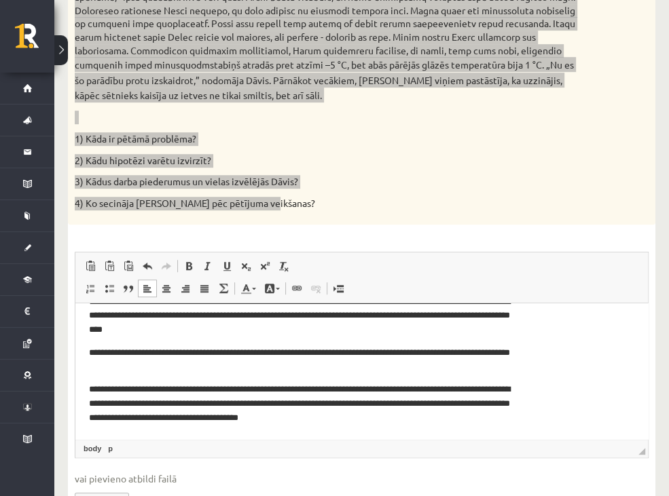
click at [434, 419] on p "**********" at bounding box center [307, 404] width 436 height 42
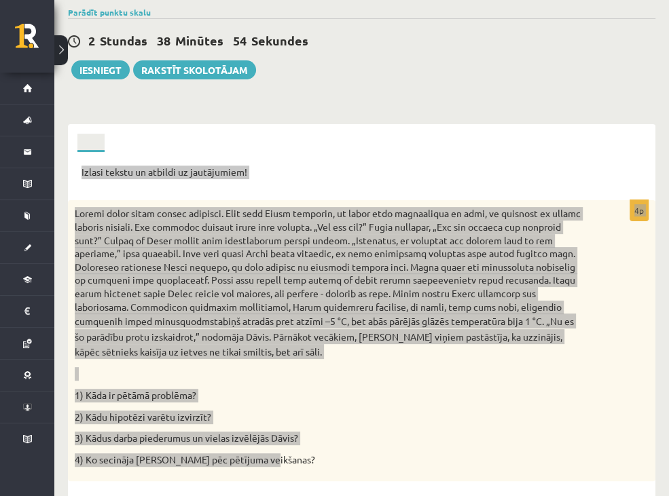
scroll to position [75, 0]
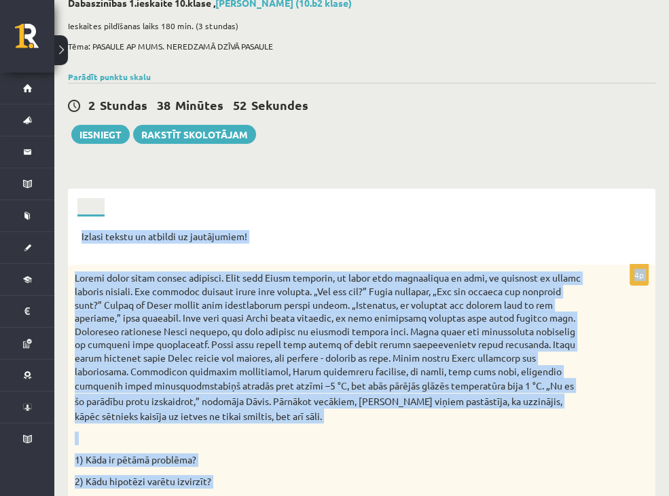
click at [0, 0] on link "6.uzdevums" at bounding box center [0, 0] width 0 height 0
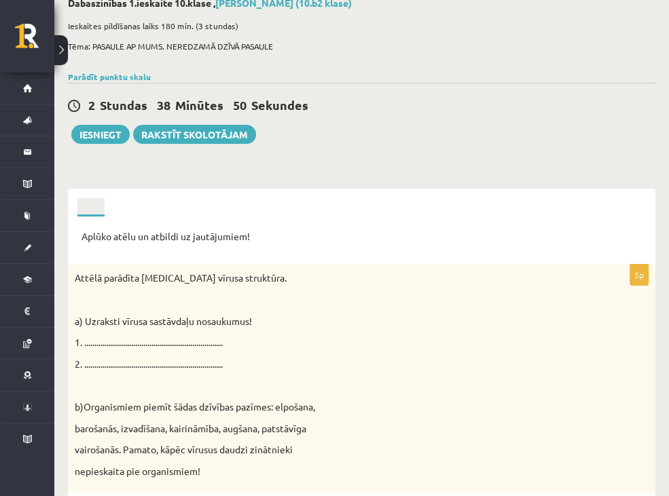
scroll to position [0, 0]
click at [0, 0] on link "3.uzdevums" at bounding box center [0, 0] width 0 height 0
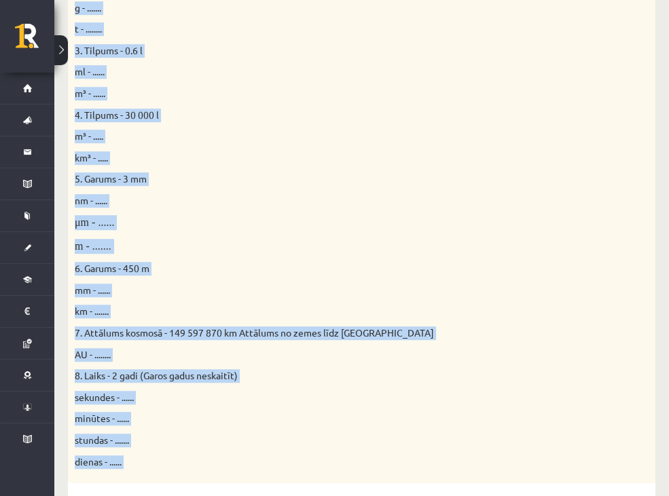
scroll to position [804, 0]
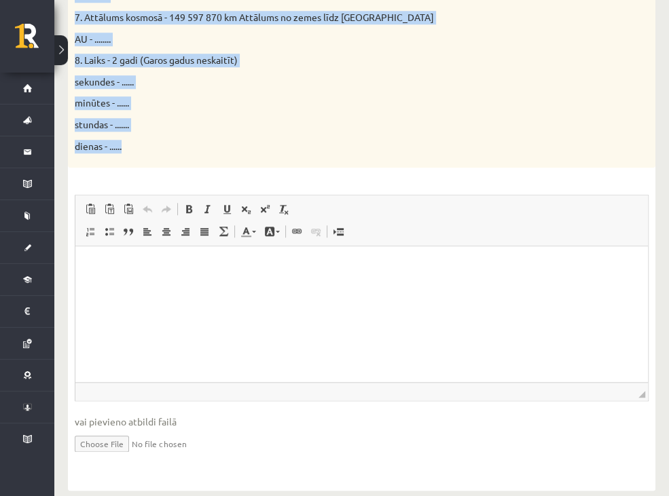
drag, startPoint x: 162, startPoint y: 107, endPoint x: 327, endPoint y: 124, distance: 166.6
copy div "Doti fizikālie lielumi un to mērvienības. Pārveido mērvienības citās norādītajā…"
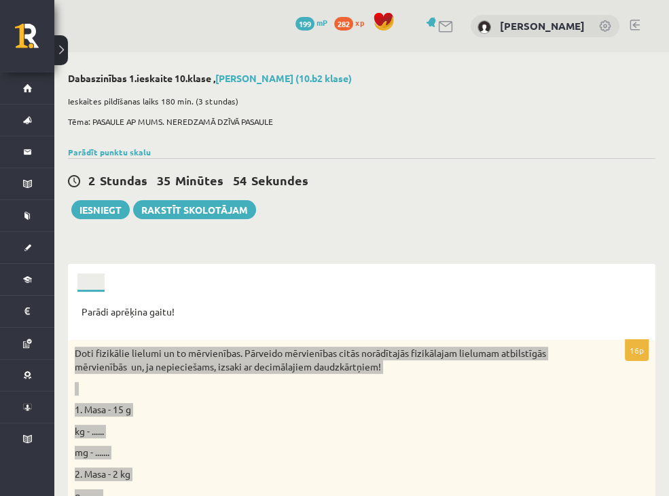
scroll to position [68, 0]
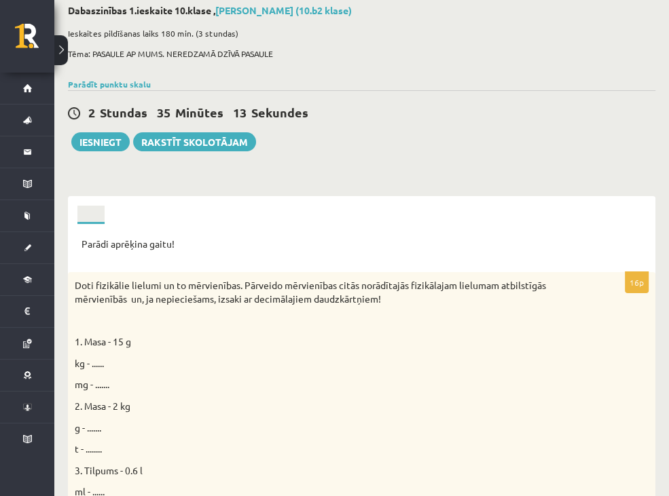
click at [491, 151] on div "2 Stundas 35 Minūtes 13 Sekundes Ieskaite saglabāta! Iesniegt Rakstīt skolotājam" at bounding box center [361, 120] width 587 height 61
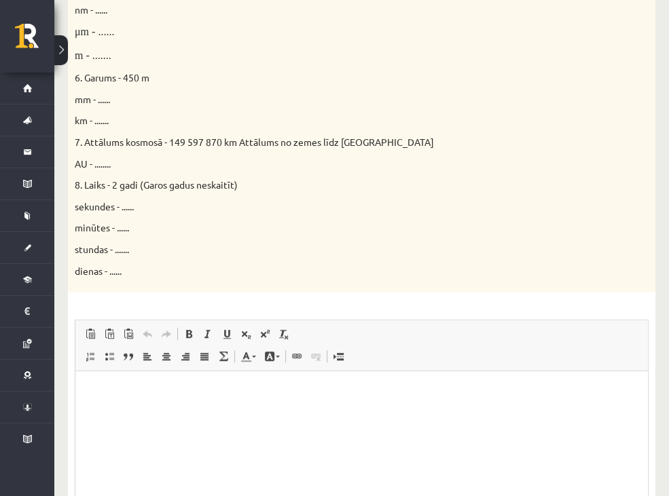
scroll to position [747, 0]
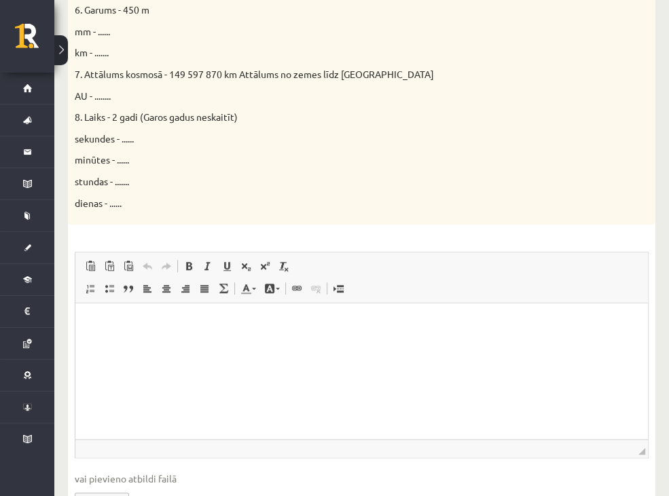
click at [489, 320] on p "Rich Text Editor, wiswyg-editor-user-answer-47024920854280" at bounding box center [361, 324] width 545 height 14
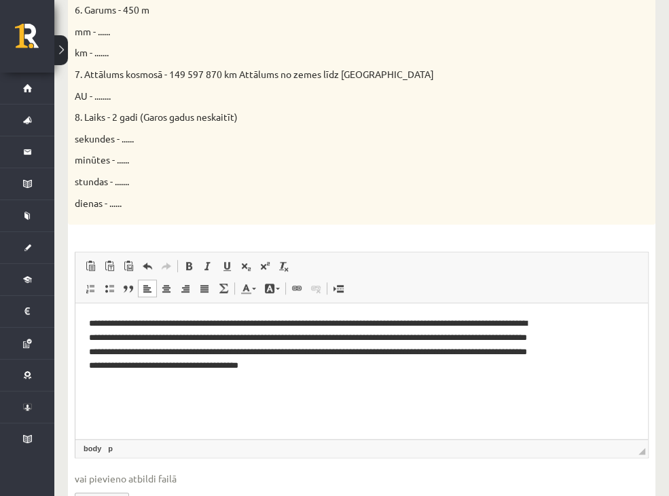
click at [236, 326] on p "**********" at bounding box center [312, 345] width 446 height 56
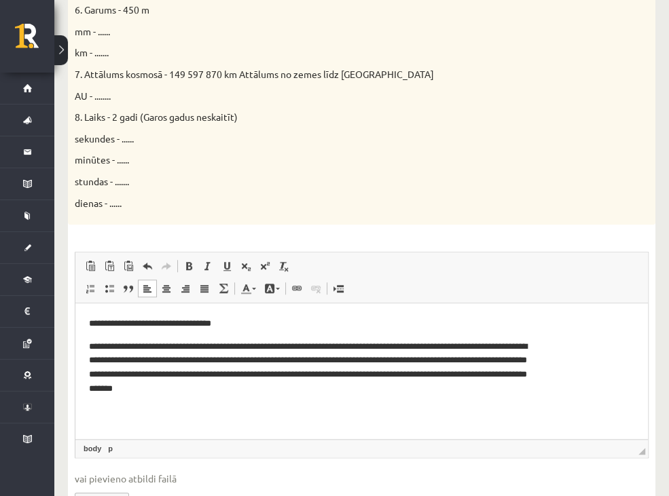
click at [217, 349] on p "**********" at bounding box center [312, 368] width 446 height 56
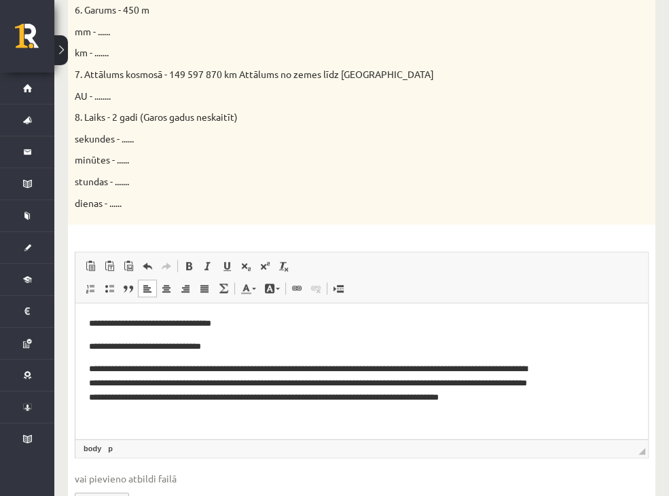
click at [238, 367] on p "**********" at bounding box center [312, 390] width 446 height 56
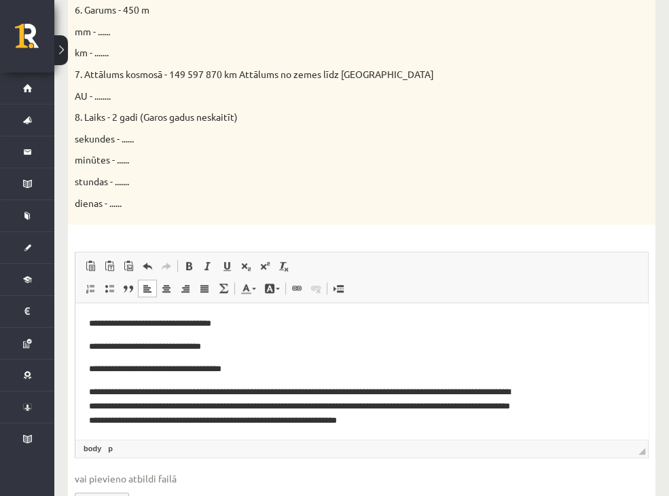
click at [265, 387] on p "**********" at bounding box center [307, 414] width 436 height 56
click at [270, 390] on p "**********" at bounding box center [307, 414] width 436 height 56
click at [265, 390] on p "**********" at bounding box center [307, 414] width 436 height 56
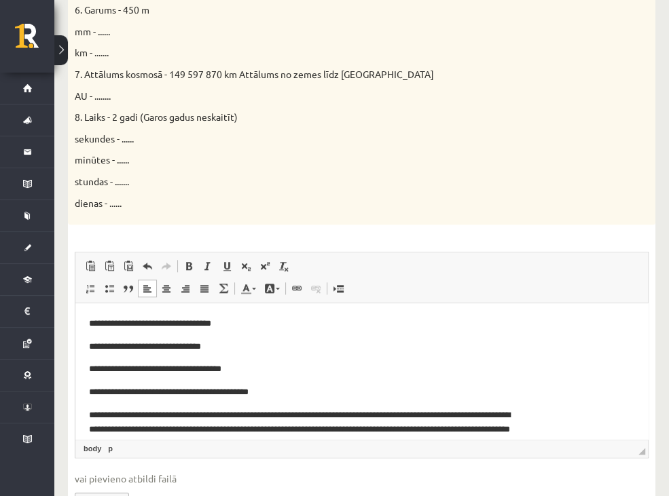
scroll to position [25, 0]
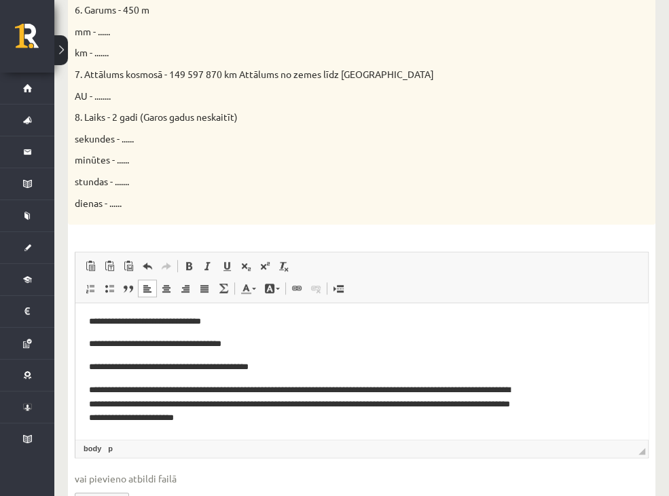
click at [303, 392] on p "**********" at bounding box center [307, 404] width 436 height 42
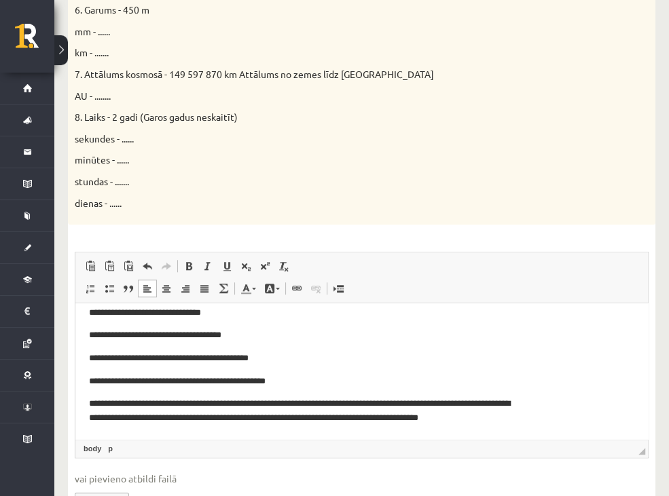
scroll to position [48, 0]
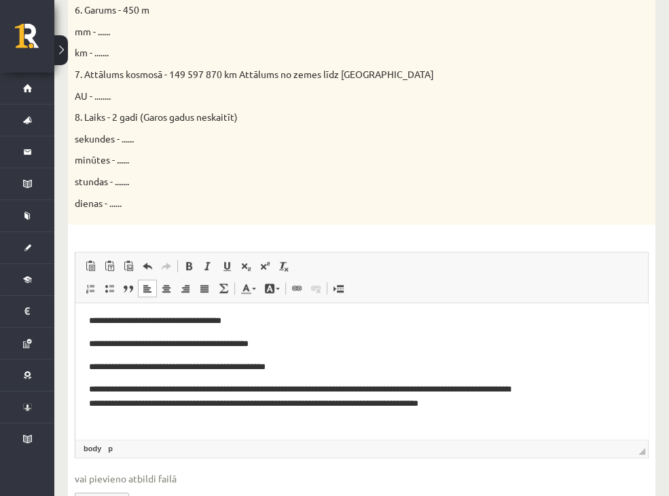
click at [257, 387] on p "**********" at bounding box center [307, 404] width 436 height 42
click at [261, 391] on p "**********" at bounding box center [307, 404] width 436 height 42
click at [257, 389] on p "**********" at bounding box center [307, 404] width 436 height 42
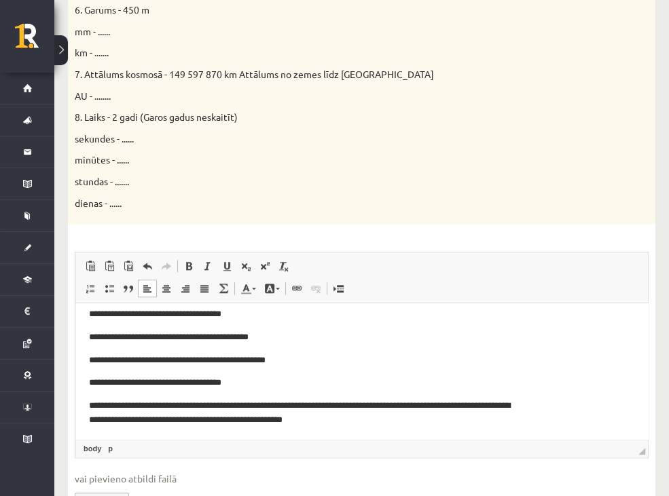
scroll to position [57, 0]
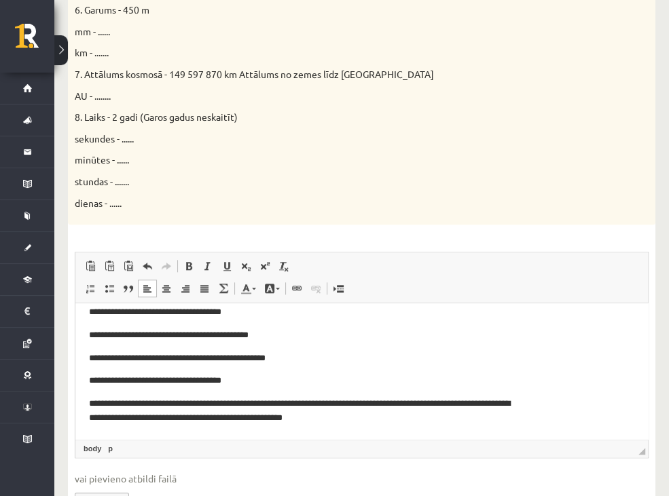
click at [392, 400] on p "**********" at bounding box center [307, 411] width 436 height 29
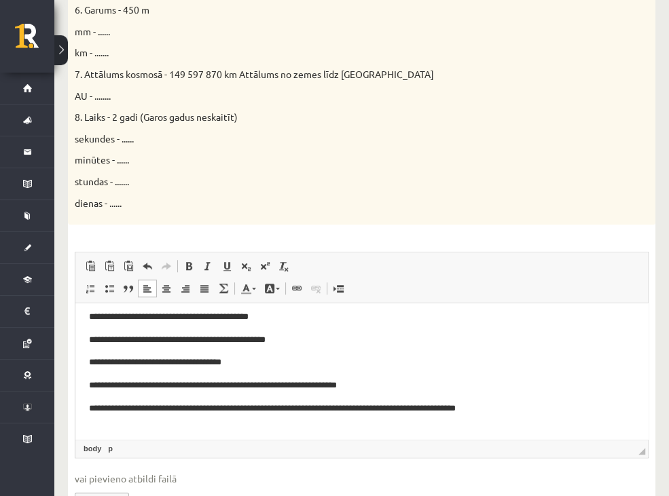
scroll to position [80, 0]
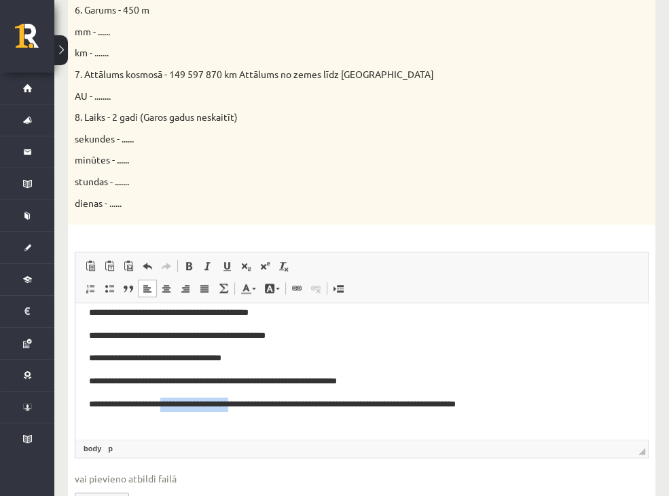
drag, startPoint x: 244, startPoint y: 402, endPoint x: 167, endPoint y: 396, distance: 77.6
click at [167, 396] on body "**********" at bounding box center [361, 332] width 545 height 188
drag, startPoint x: 175, startPoint y: 426, endPoint x: 184, endPoint y: 407, distance: 20.3
click at [174, 426] on html "**********" at bounding box center [361, 331] width 572 height 215
drag, startPoint x: 242, startPoint y: 405, endPoint x: 232, endPoint y: 402, distance: 10.1
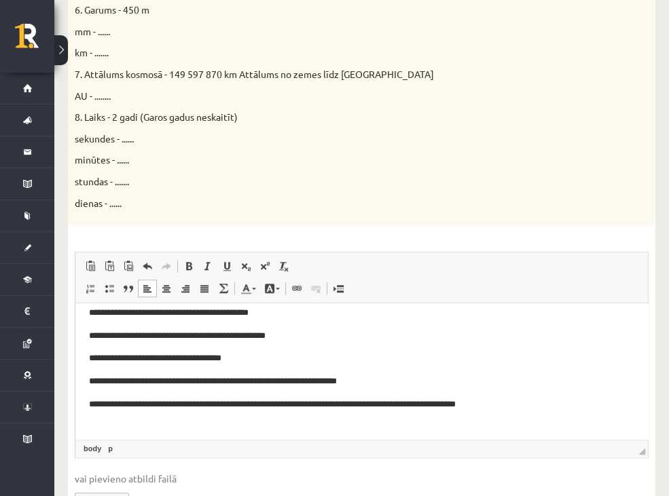
click at [241, 405] on p "**********" at bounding box center [307, 412] width 436 height 29
click at [267, 422] on p "**********" at bounding box center [307, 412] width 436 height 29
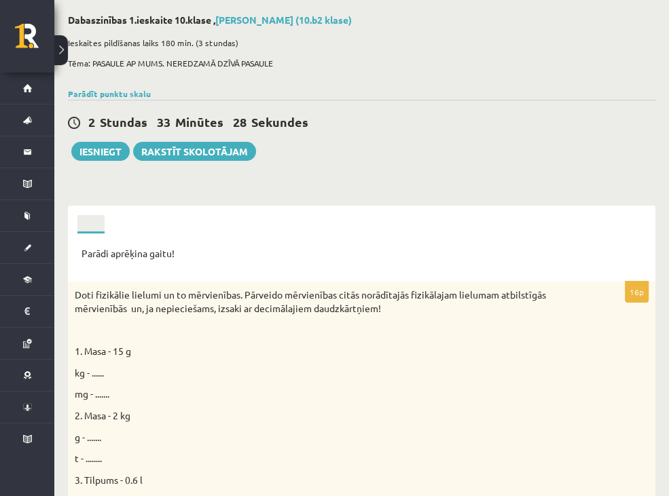
scroll to position [0, 0]
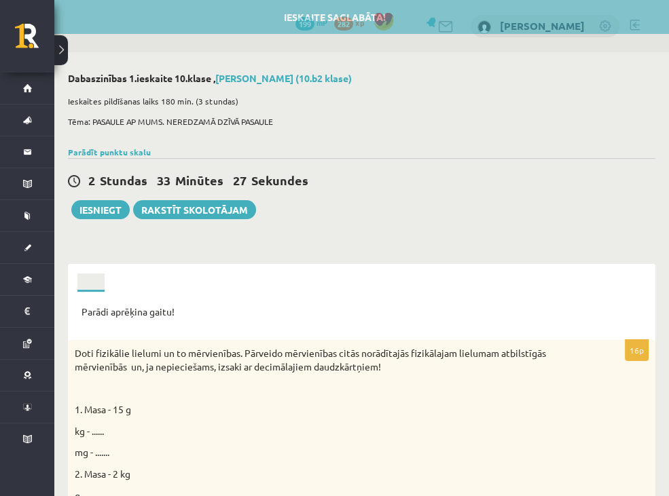
click at [0, 0] on link "4.uzdevums" at bounding box center [0, 0] width 0 height 0
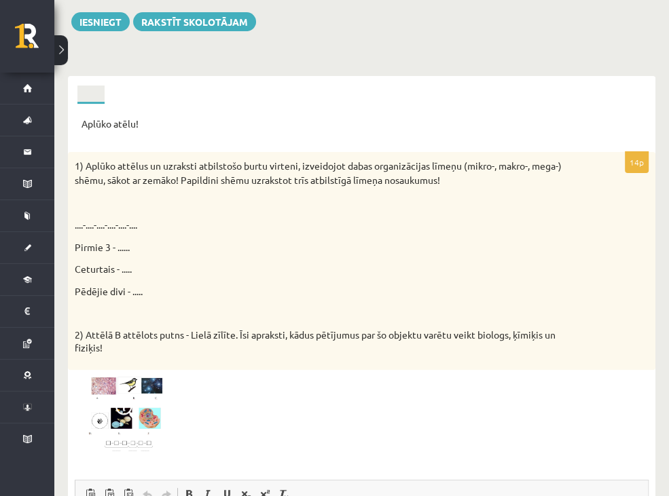
scroll to position [204, 0]
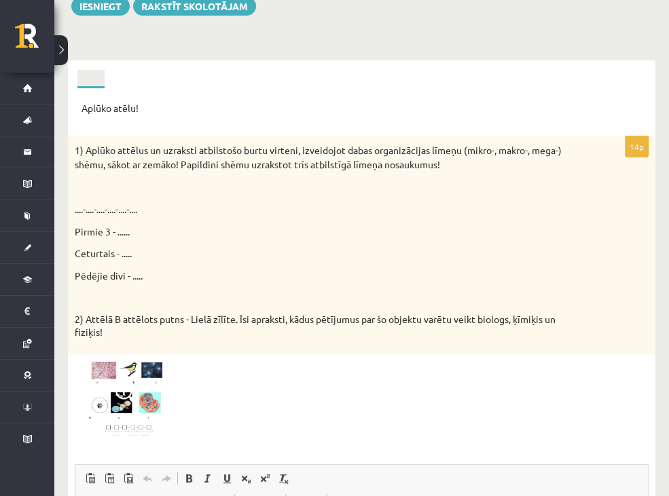
click at [0, 0] on link "6.uzdevums" at bounding box center [0, 0] width 0 height 0
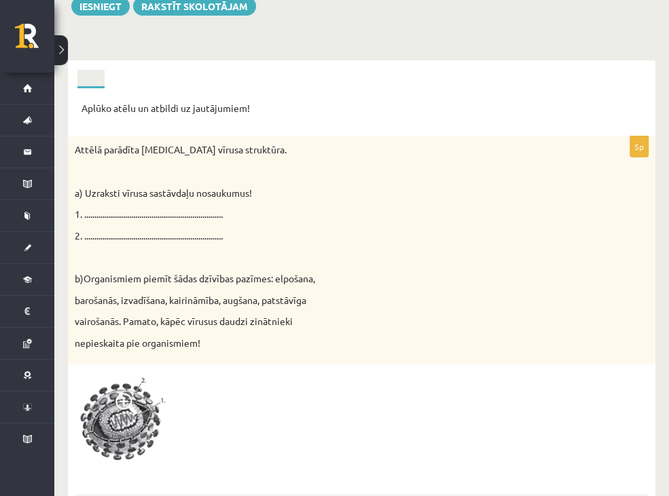
click at [0, 0] on link "5.uzdevums" at bounding box center [0, 0] width 0 height 0
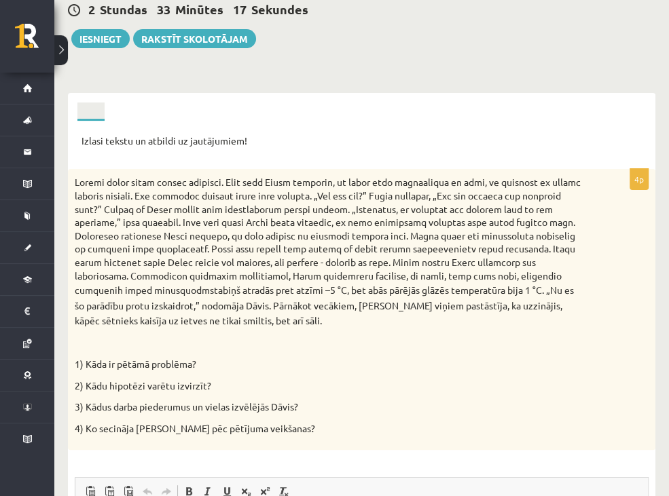
scroll to position [136, 0]
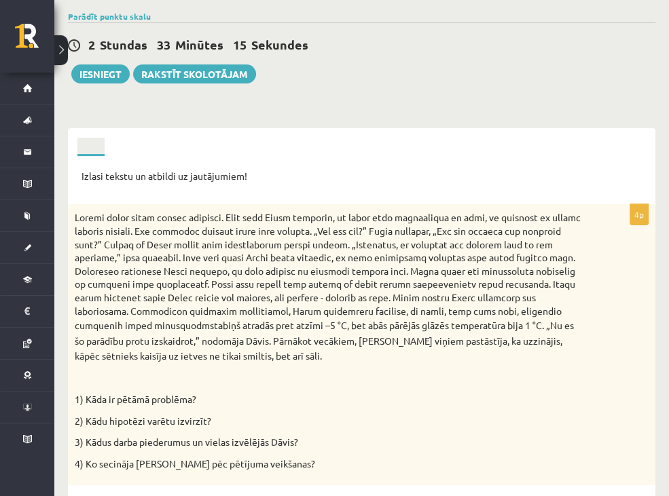
click at [0, 0] on link "6.uzdevums" at bounding box center [0, 0] width 0 height 0
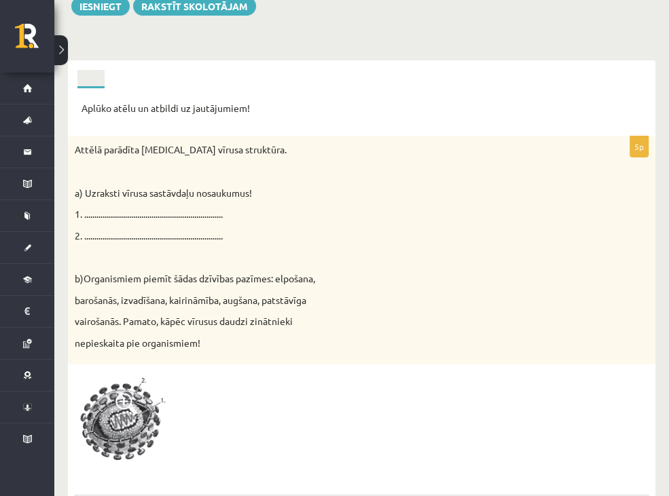
scroll to position [271, 0]
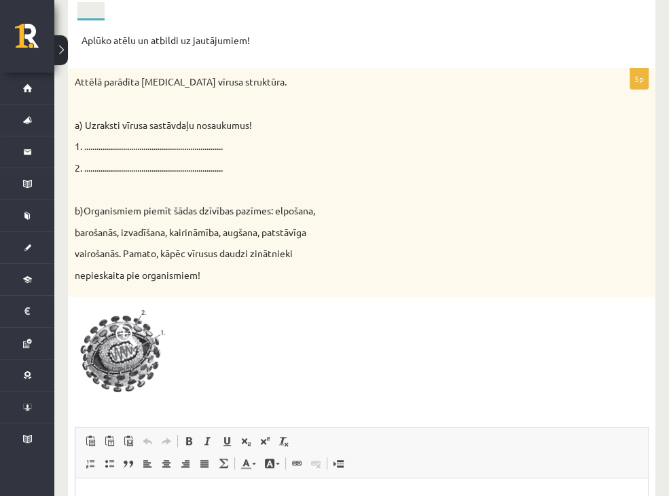
click at [211, 140] on p "1. ...................................................................." at bounding box center [328, 147] width 506 height 14
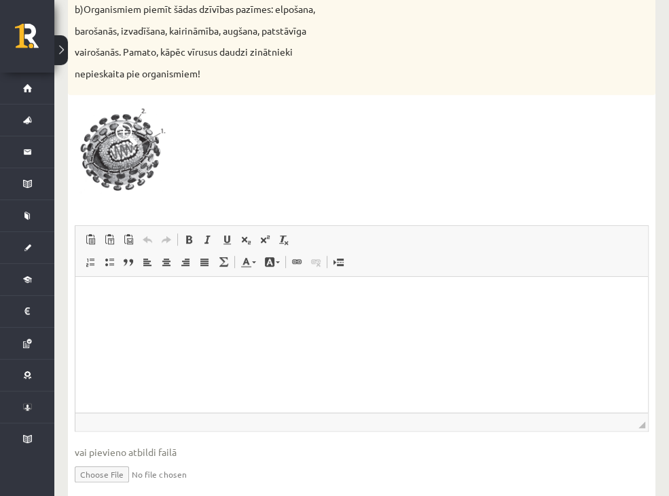
scroll to position [475, 0]
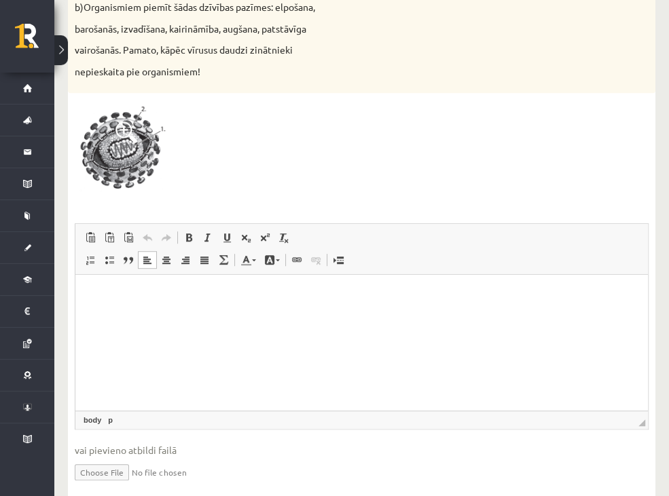
click at [454, 301] on p "Rich Text Editor, wiswyg-editor-user-answer-47024834872560" at bounding box center [361, 295] width 545 height 14
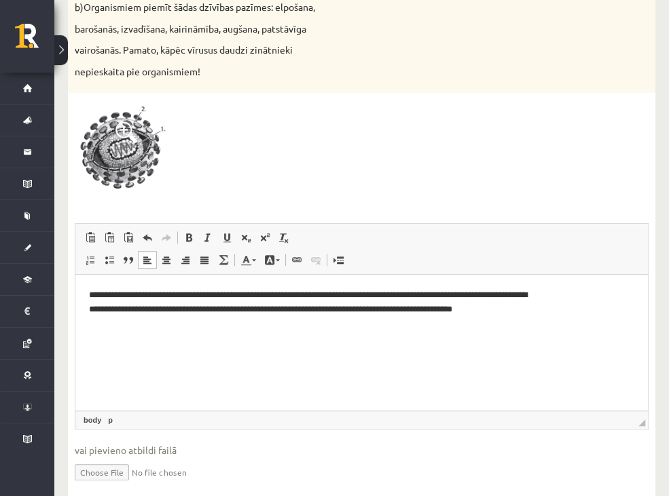
click at [219, 291] on p "**********" at bounding box center [312, 309] width 446 height 42
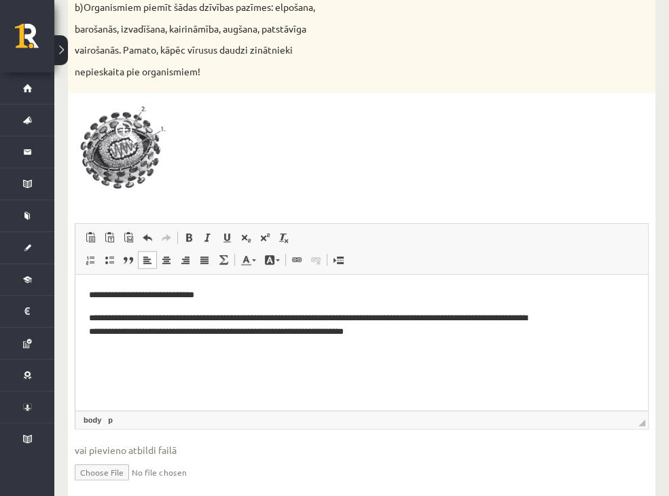
click at [130, 314] on p "**********" at bounding box center [312, 326] width 446 height 29
click at [134, 318] on p "**********" at bounding box center [312, 326] width 446 height 29
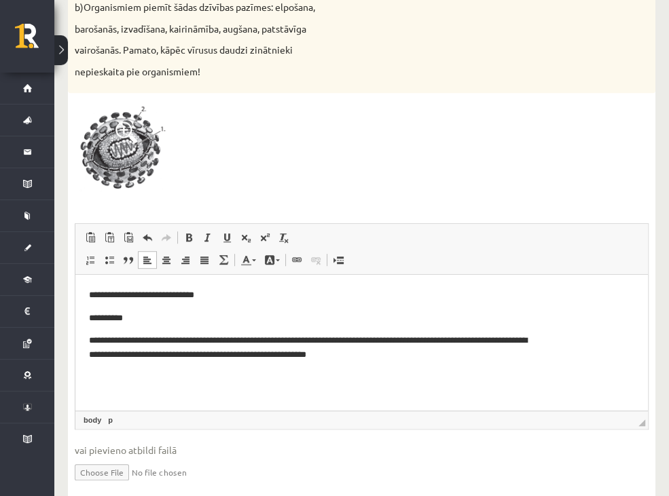
click at [132, 341] on p "**********" at bounding box center [312, 348] width 446 height 29
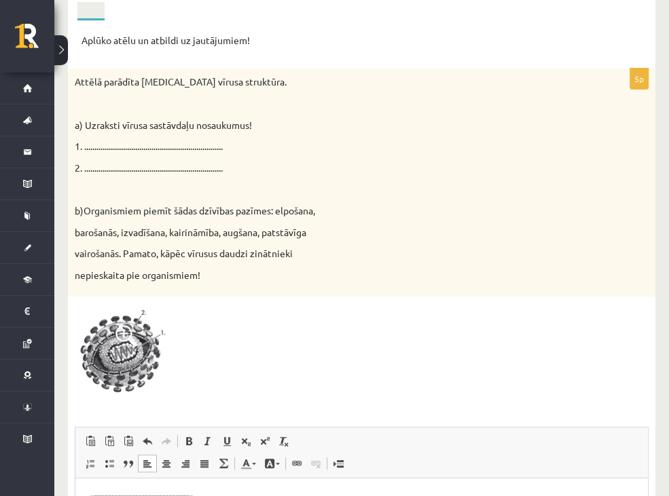
scroll to position [68, 0]
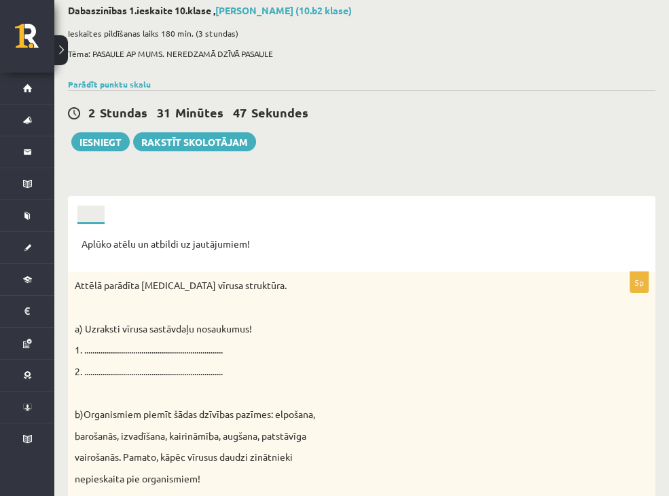
click at [0, 0] on link "7.uzdevums" at bounding box center [0, 0] width 0 height 0
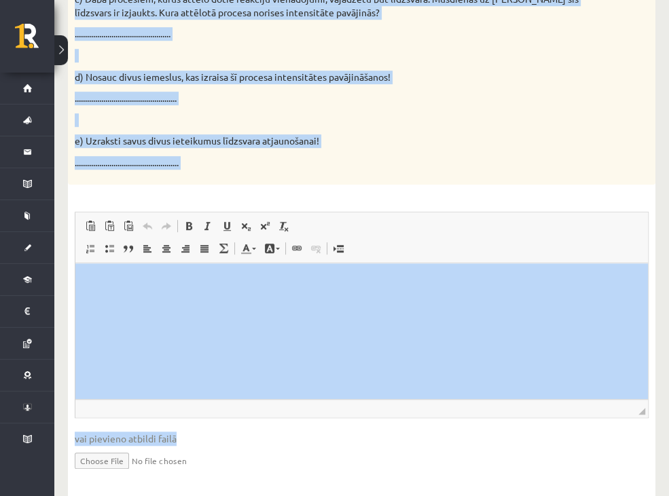
scroll to position [607, 0]
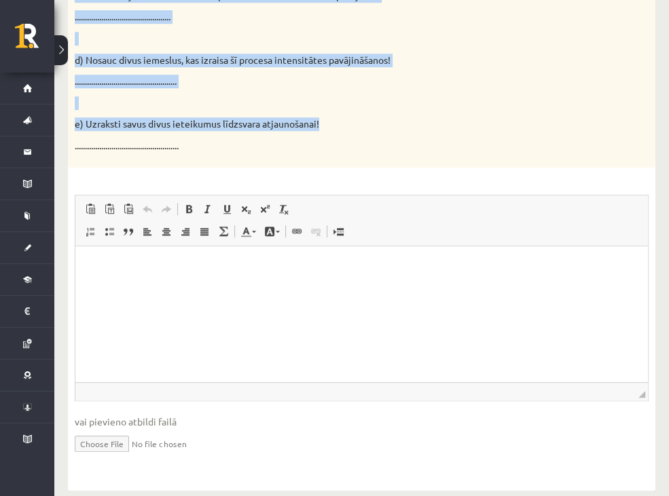
drag, startPoint x: 155, startPoint y: 37, endPoint x: 416, endPoint y: 107, distance: 270.7
click at [416, 107] on div "[PERSON_NAME] uzmanīgi! 7p Reakciju vienādojumos attēlota organisko vielu sintē…" at bounding box center [361, 87] width 587 height 806
copy div "Loremips dolorsitamet consecte adipiscin elits doeiusm te incididun utlab etdol…"
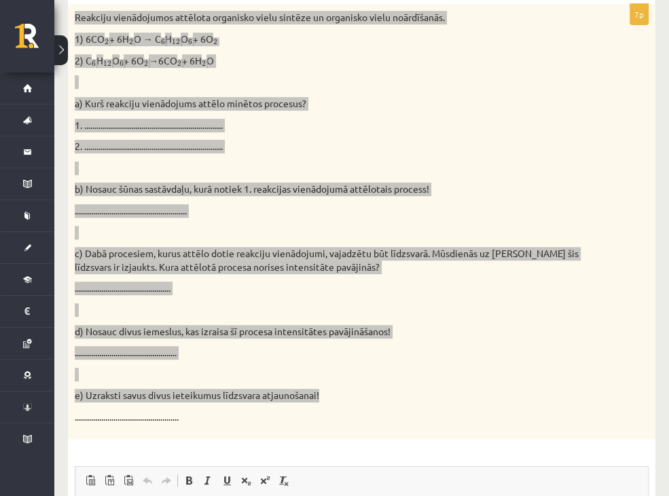
scroll to position [200, 0]
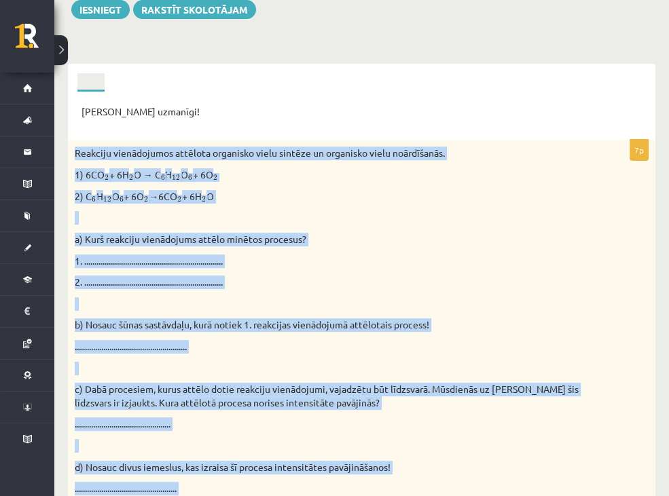
click at [529, 230] on div "Reakciju vienādojumos attēlota organisko vielu sintēze un organisko vielu noārd…" at bounding box center [361, 357] width 587 height 434
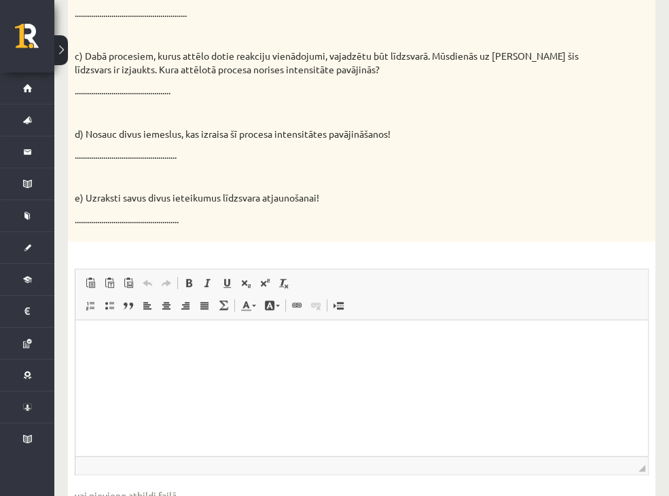
scroll to position [607, 0]
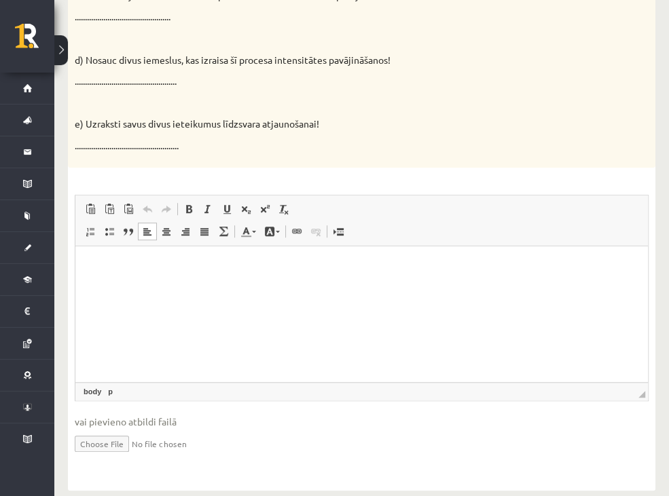
click at [407, 270] on p "Rich Text Editor, wiswyg-editor-user-answer-47025735860240" at bounding box center [361, 266] width 545 height 14
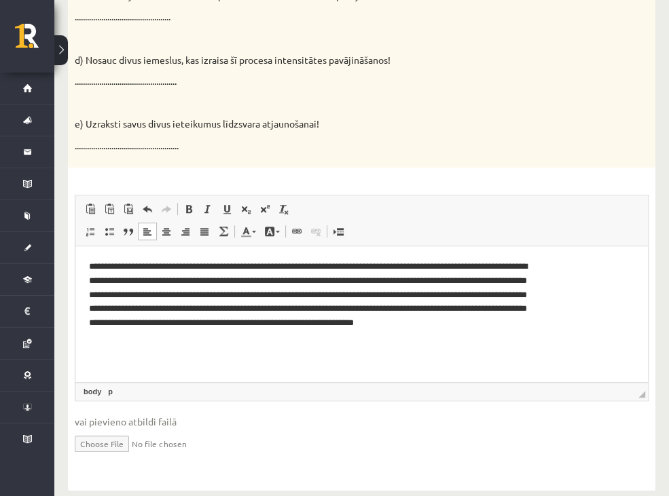
click at [312, 265] on p "**********" at bounding box center [312, 301] width 446 height 85
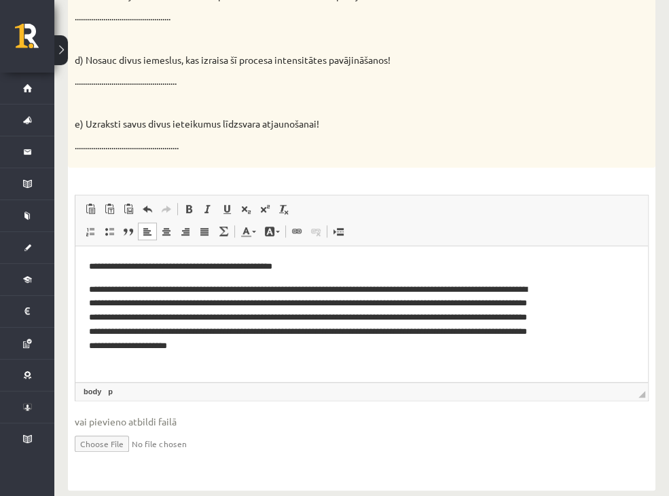
click at [147, 286] on p "**********" at bounding box center [312, 317] width 446 height 71
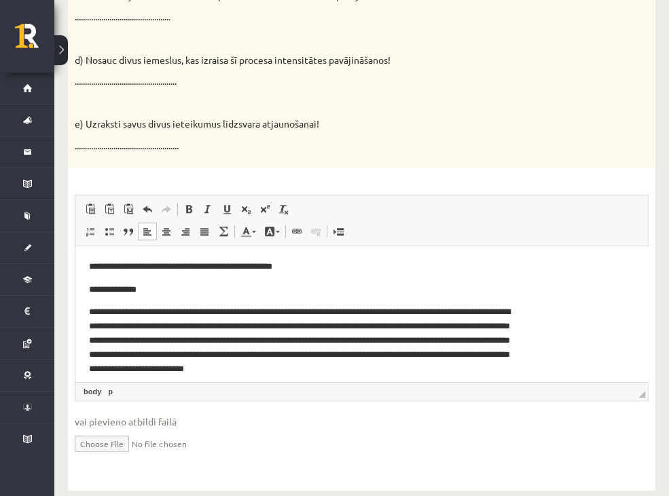
click at [161, 316] on p "**********" at bounding box center [307, 340] width 436 height 71
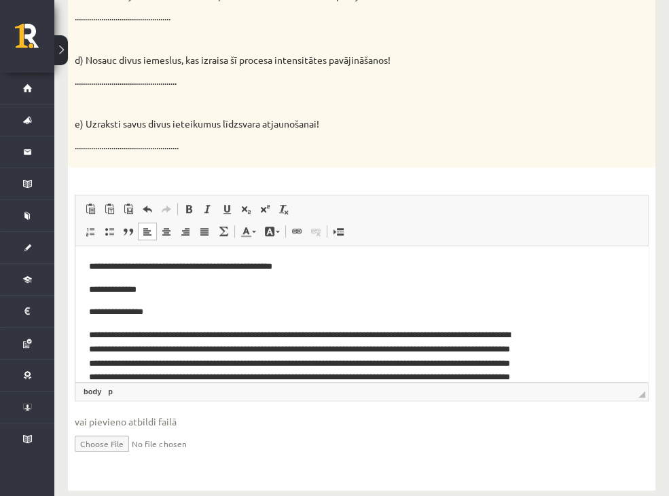
click at [252, 335] on p "**********" at bounding box center [307, 363] width 436 height 71
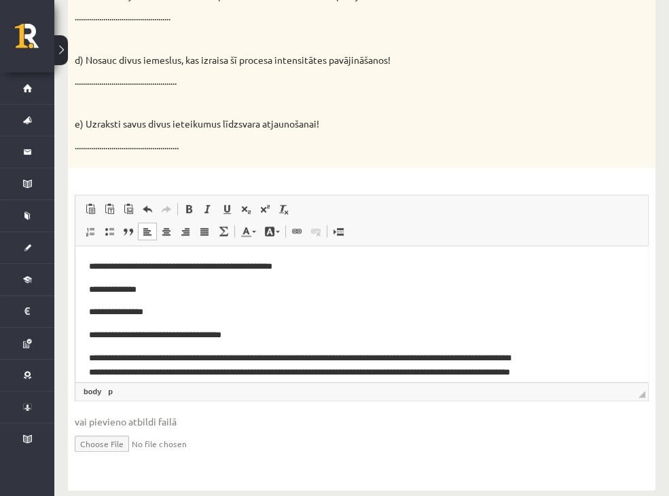
scroll to position [54, 0]
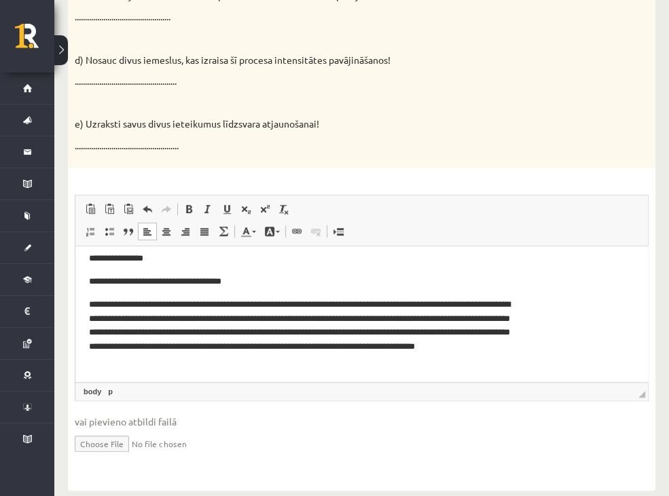
click at [309, 304] on p "**********" at bounding box center [307, 332] width 436 height 71
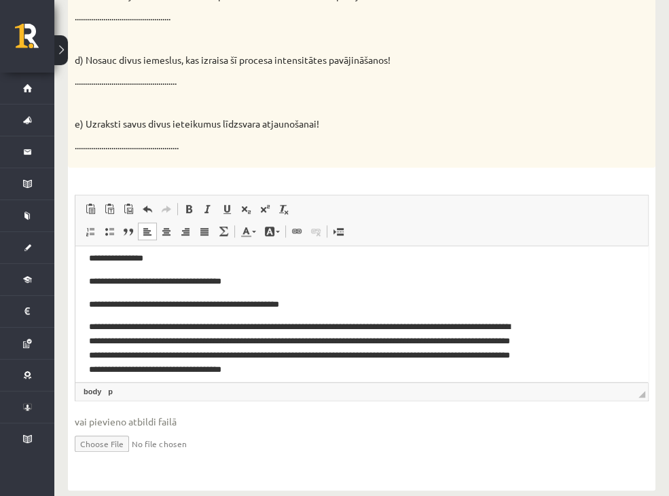
click at [98, 303] on p "**********" at bounding box center [307, 304] width 436 height 14
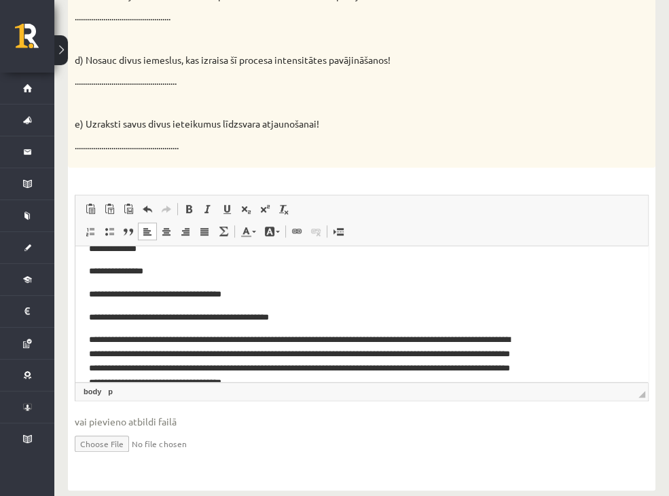
scroll to position [62, 0]
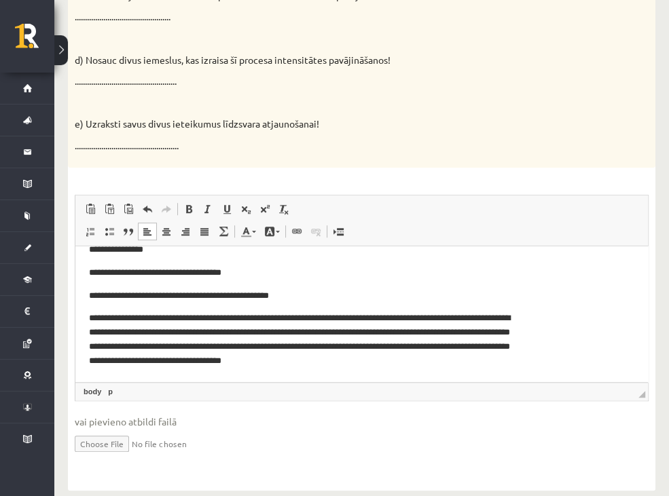
click at [370, 333] on p "**********" at bounding box center [307, 339] width 436 height 56
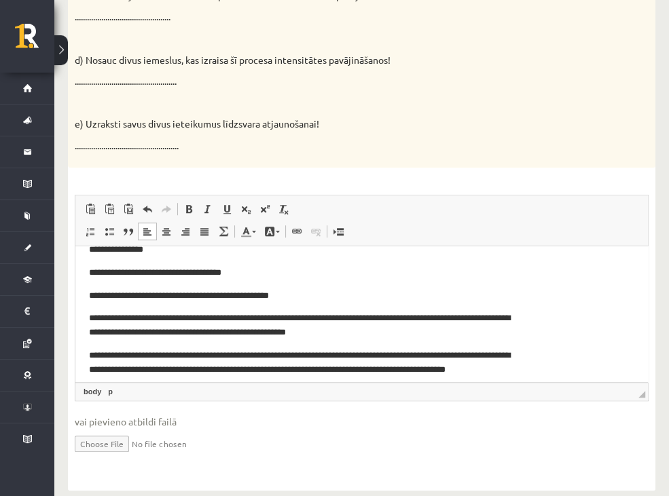
click at [141, 354] on p "**********" at bounding box center [307, 369] width 436 height 42
click at [132, 354] on p "**********" at bounding box center [307, 369] width 436 height 42
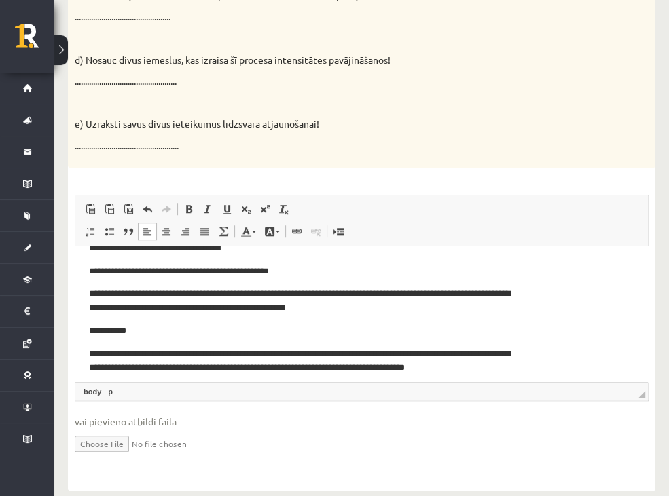
scroll to position [109, 0]
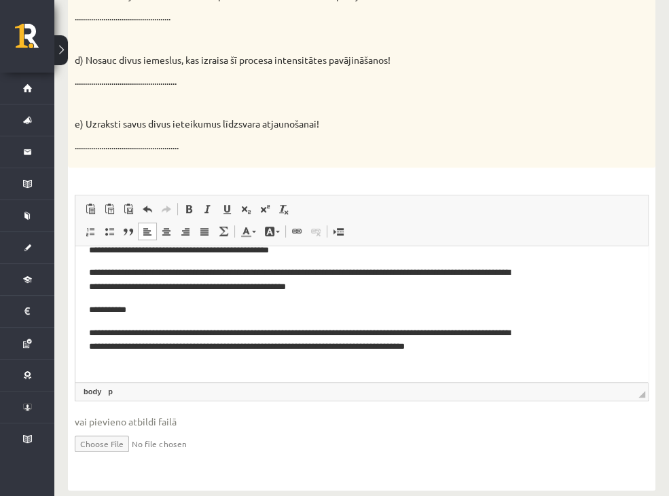
click at [391, 335] on p "**********" at bounding box center [307, 347] width 436 height 42
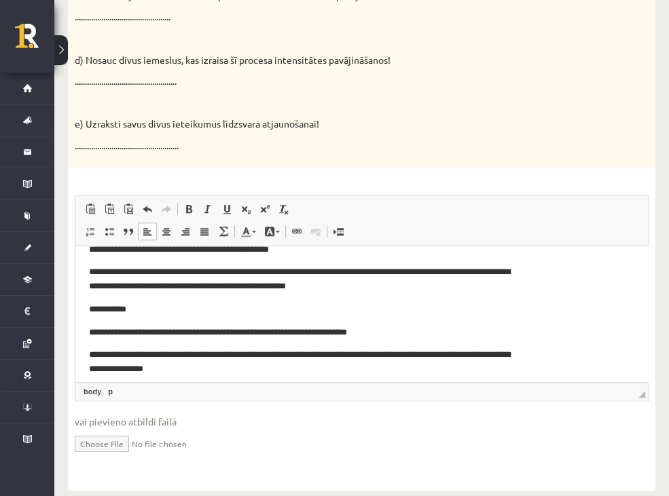
click at [219, 355] on p "**********" at bounding box center [307, 362] width 436 height 29
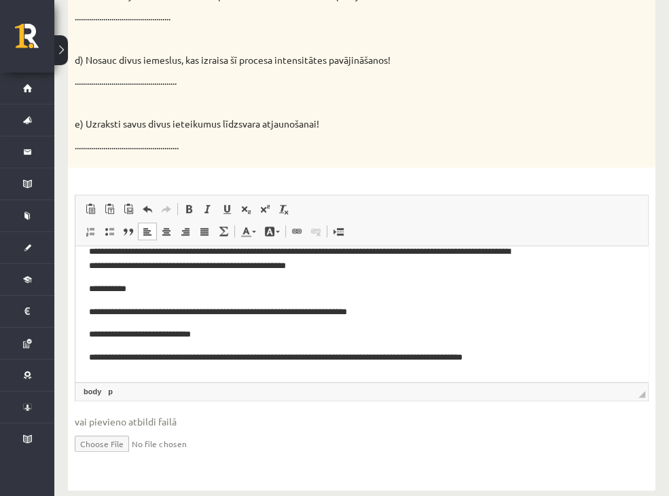
scroll to position [140, 0]
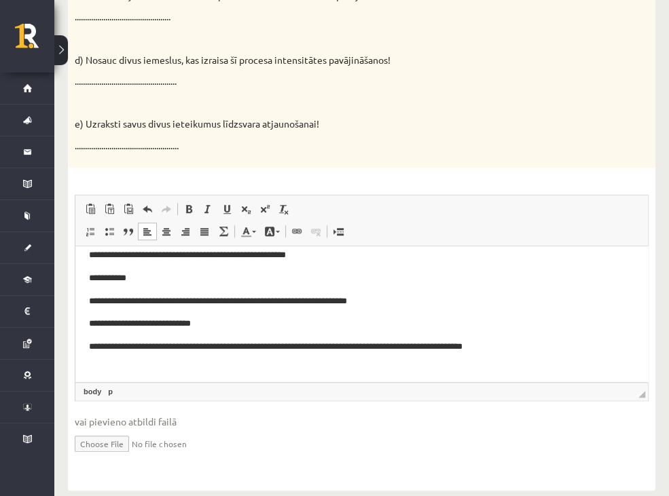
click at [320, 344] on p "**********" at bounding box center [307, 353] width 436 height 29
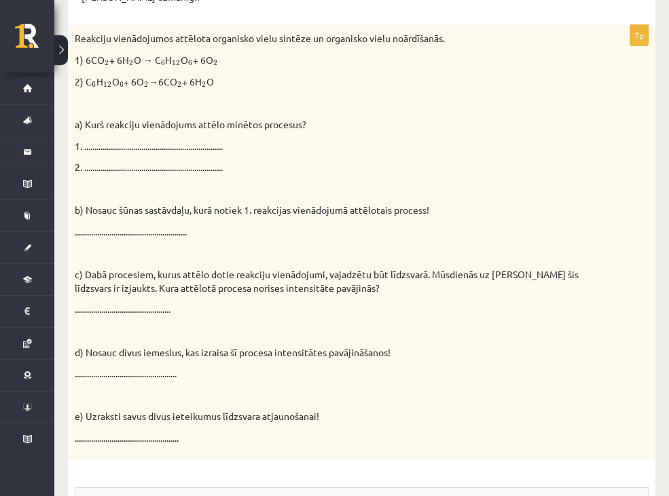
scroll to position [200, 0]
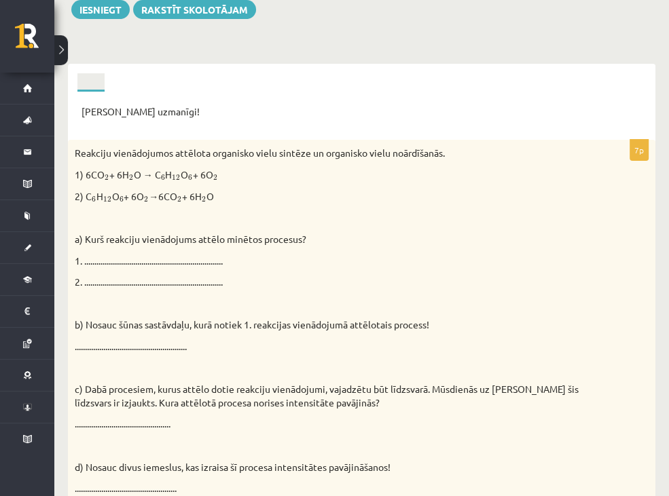
click at [0, 0] on link "4.uzdevums" at bounding box center [0, 0] width 0 height 0
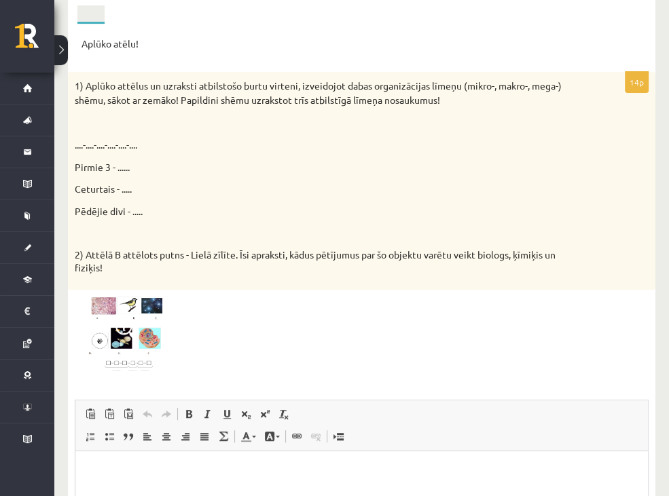
scroll to position [0, 0]
click at [176, 329] on img at bounding box center [126, 335] width 102 height 77
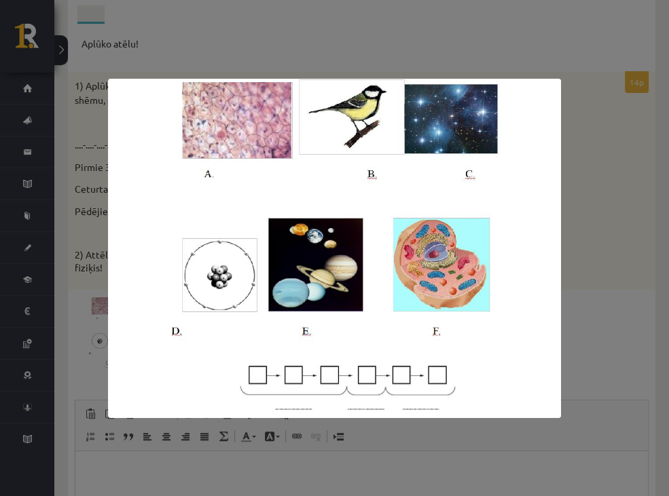
drag, startPoint x: 567, startPoint y: 428, endPoint x: 557, endPoint y: 422, distance: 12.1
click at [567, 428] on div at bounding box center [334, 248] width 669 height 496
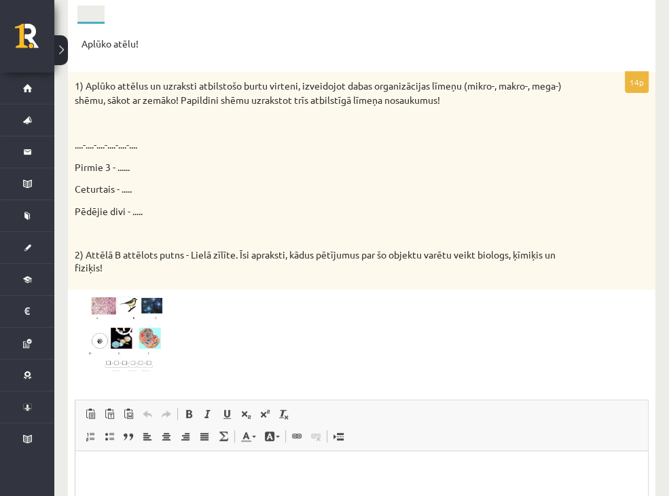
click at [0, 0] on link "7.uzdevums" at bounding box center [0, 0] width 0 height 0
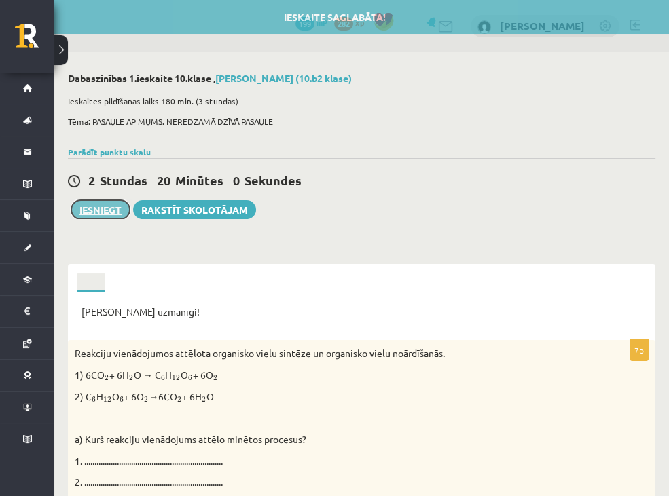
click at [105, 217] on button "Iesniegt" at bounding box center [100, 209] width 58 height 19
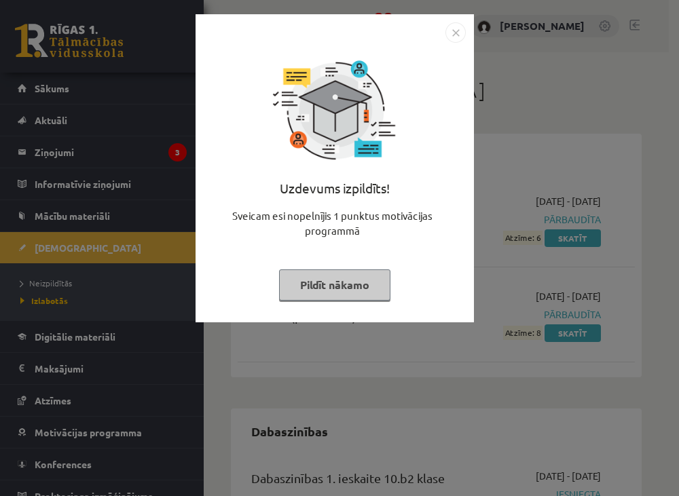
click at [367, 271] on button "Pildīt nākamo" at bounding box center [334, 284] width 111 height 31
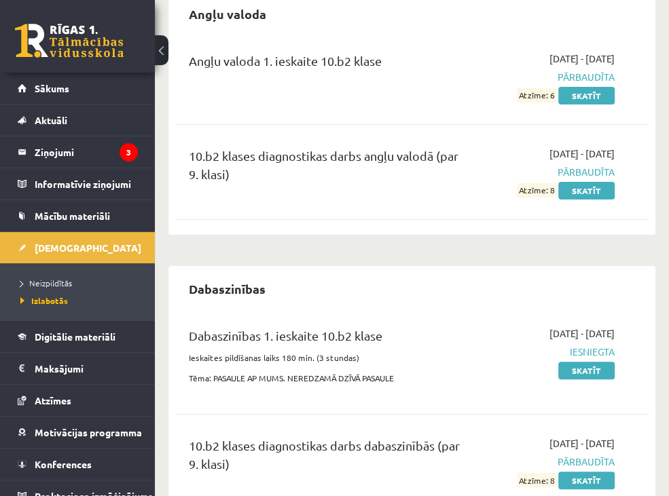
scroll to position [271, 0]
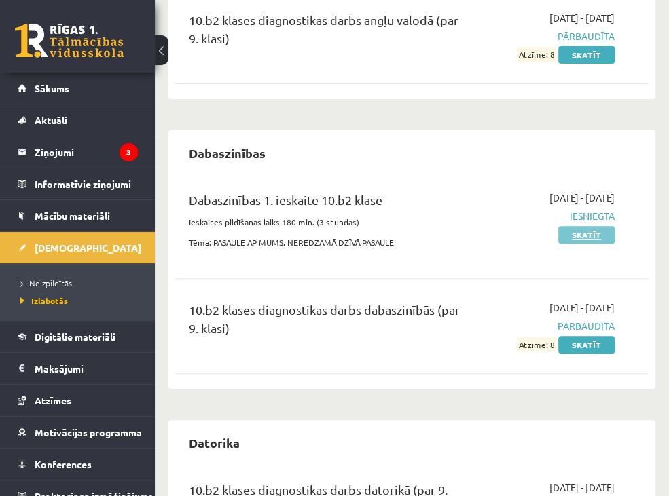
click at [576, 244] on link "Skatīt" at bounding box center [586, 235] width 56 height 18
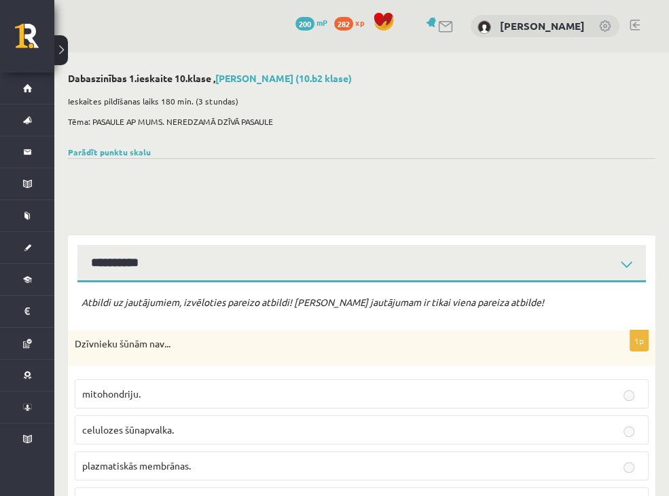
click at [379, 415] on label "celulozes šūnapvalka." at bounding box center [362, 429] width 574 height 29
